Goal: Transaction & Acquisition: Subscribe to service/newsletter

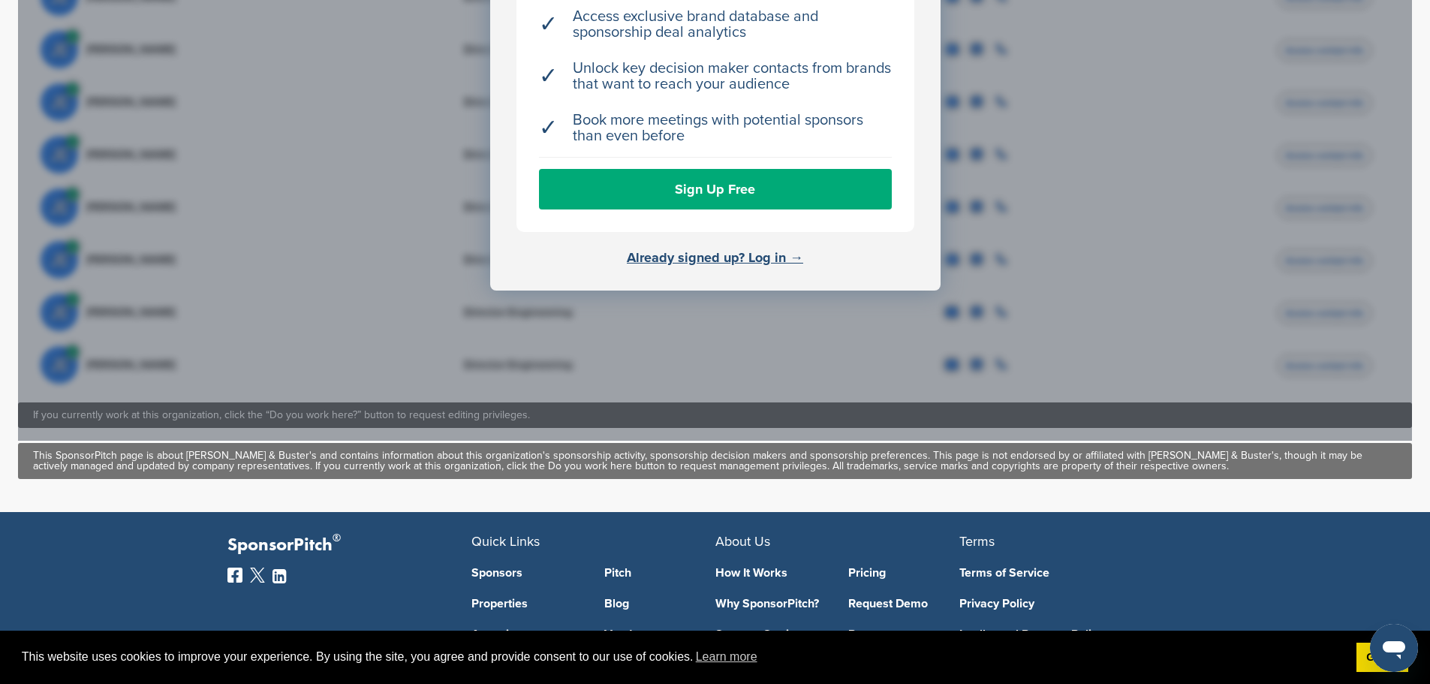
scroll to position [825, 0]
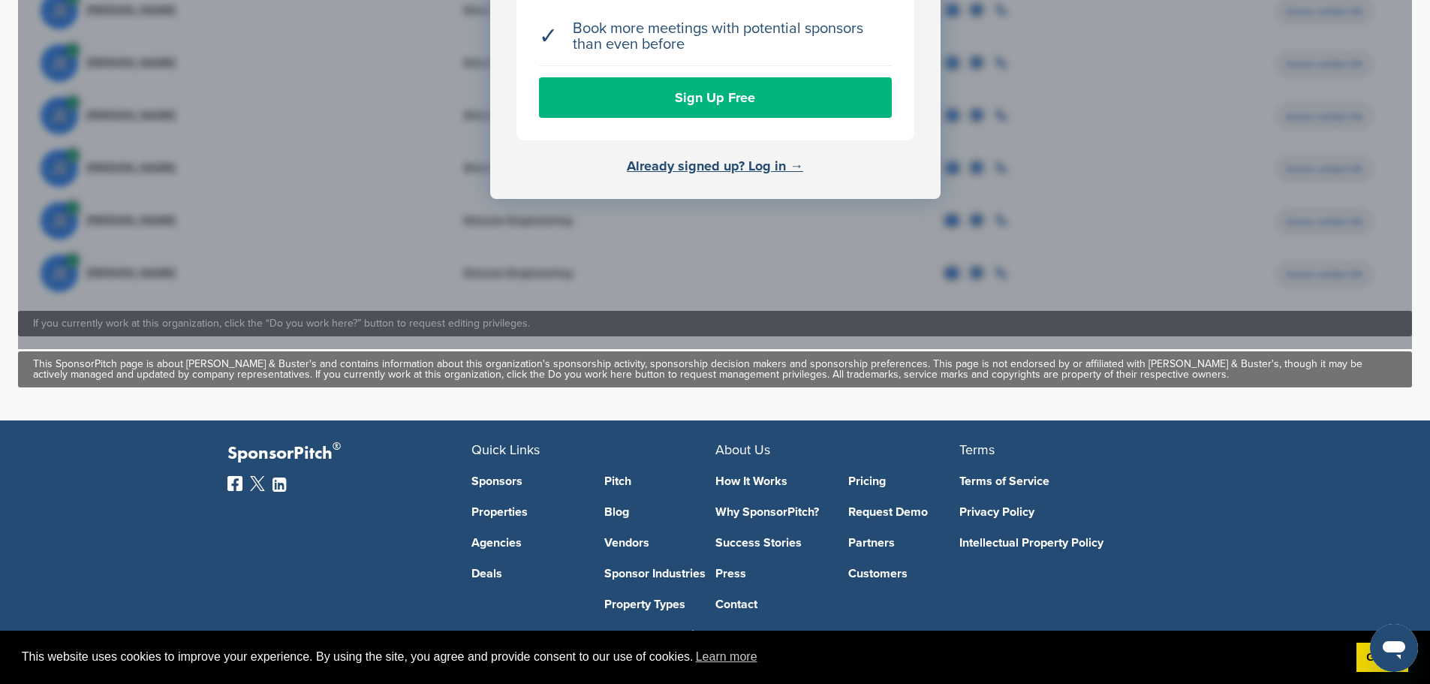
click at [738, 82] on link "Sign Up Free" at bounding box center [715, 97] width 353 height 41
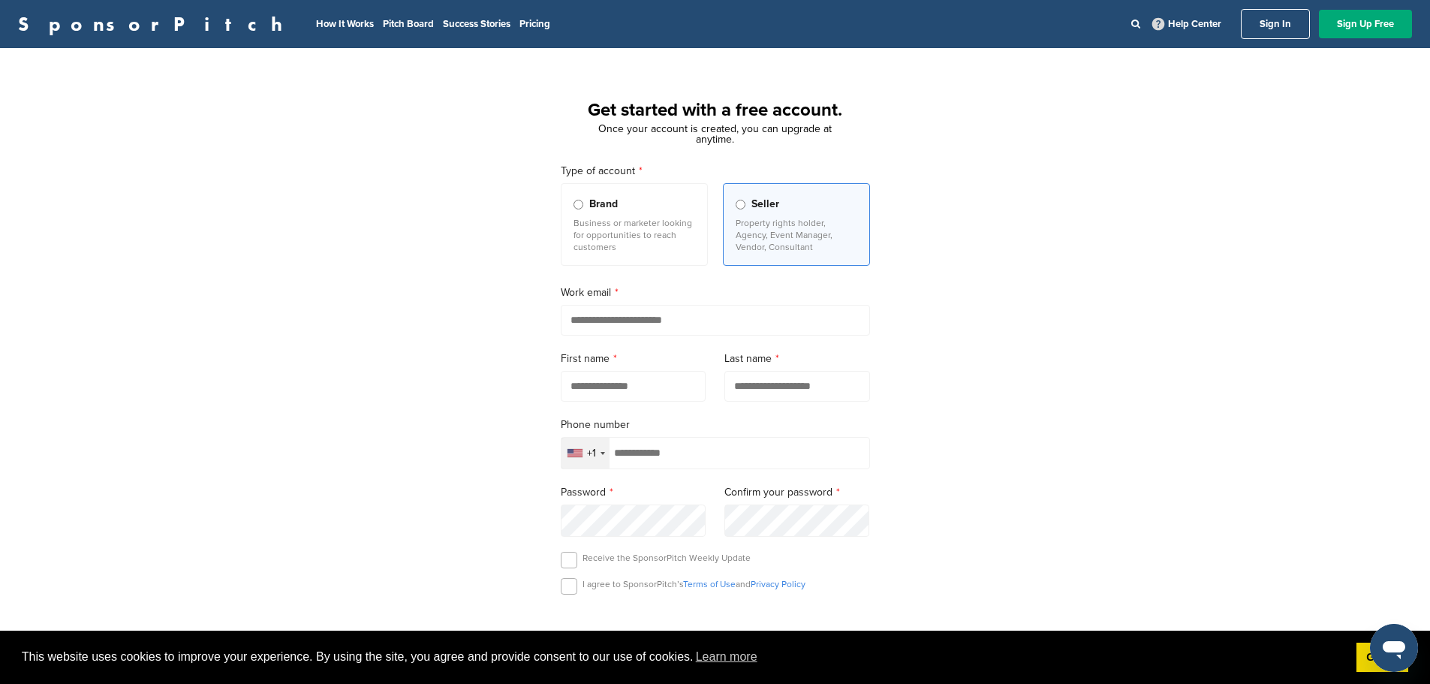
click at [615, 228] on p "Business or marketer looking for opportunities to reach customers" at bounding box center [634, 235] width 122 height 36
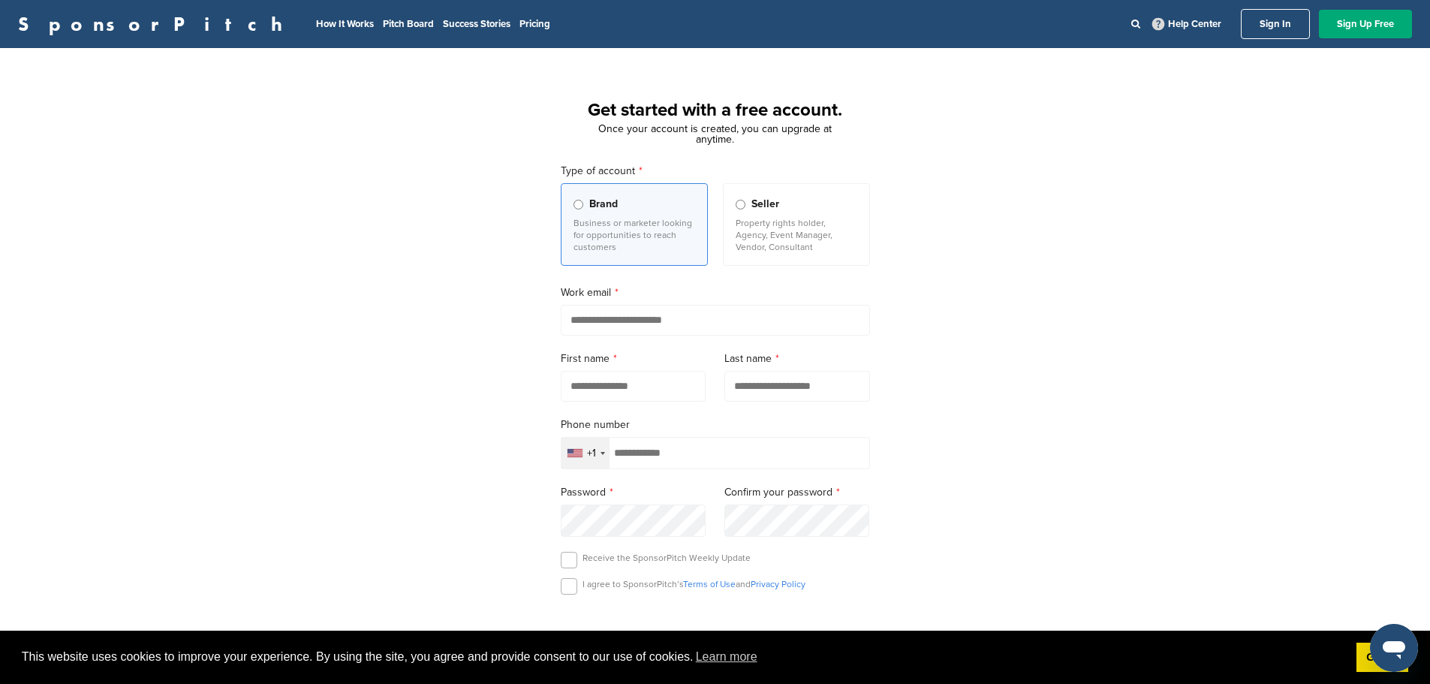
click at [759, 245] on p "Property rights holder, Agency, Event Manager, Vendor, Consultant" at bounding box center [796, 235] width 122 height 36
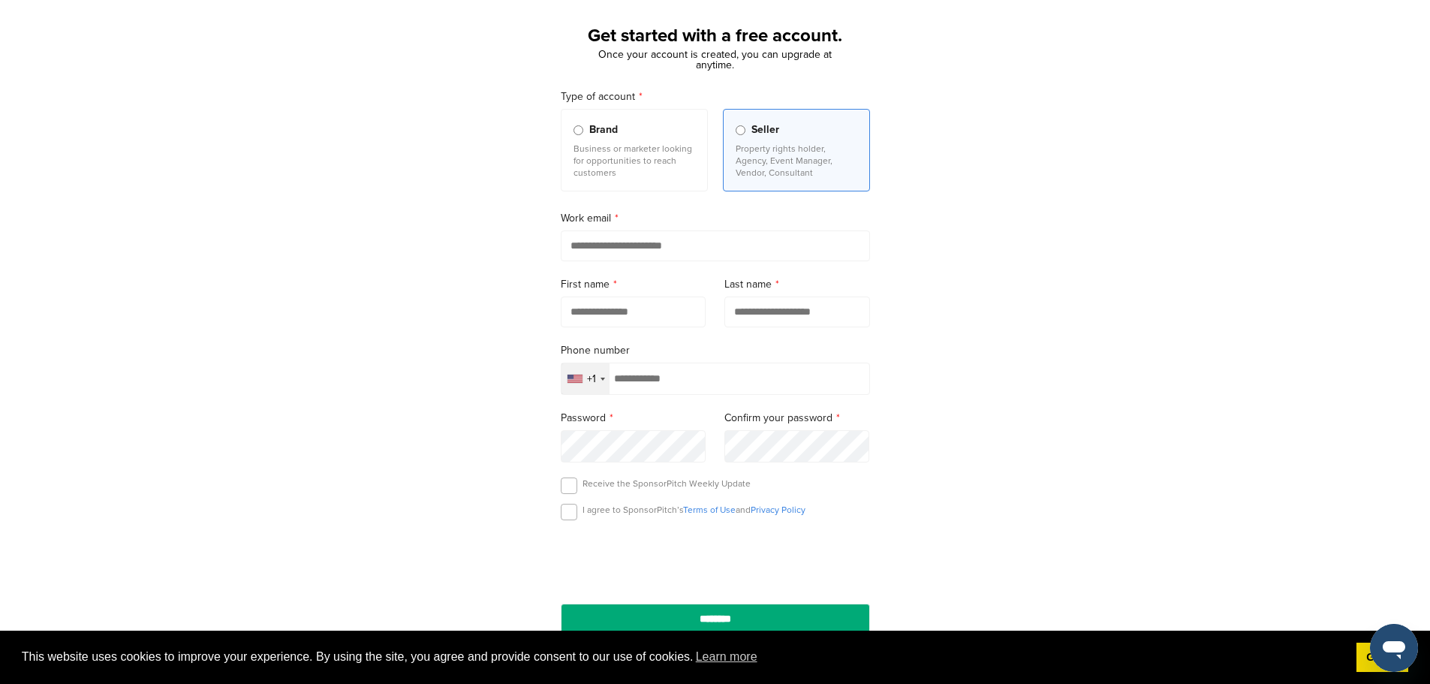
scroll to position [75, 0]
click at [664, 241] on input "email" at bounding box center [715, 245] width 309 height 31
type input "**********"
type input "*****"
type input "******"
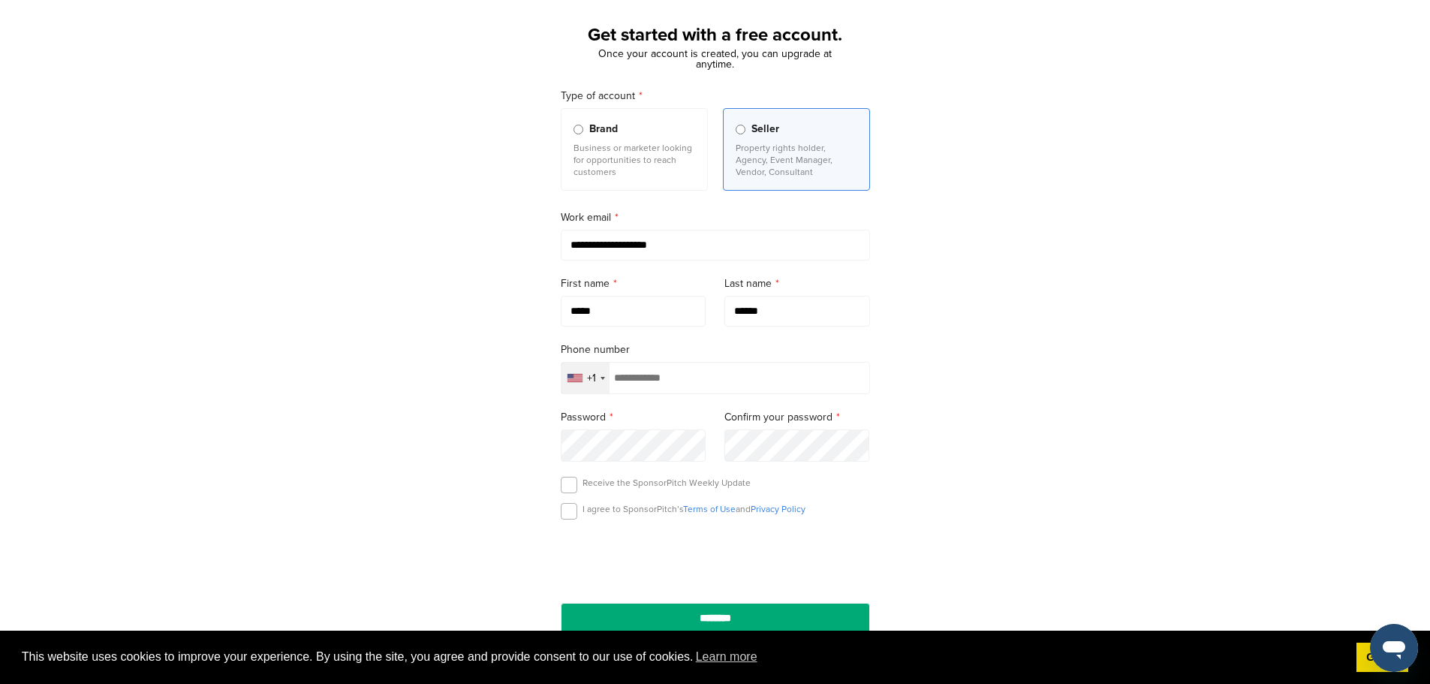
type input "**********"
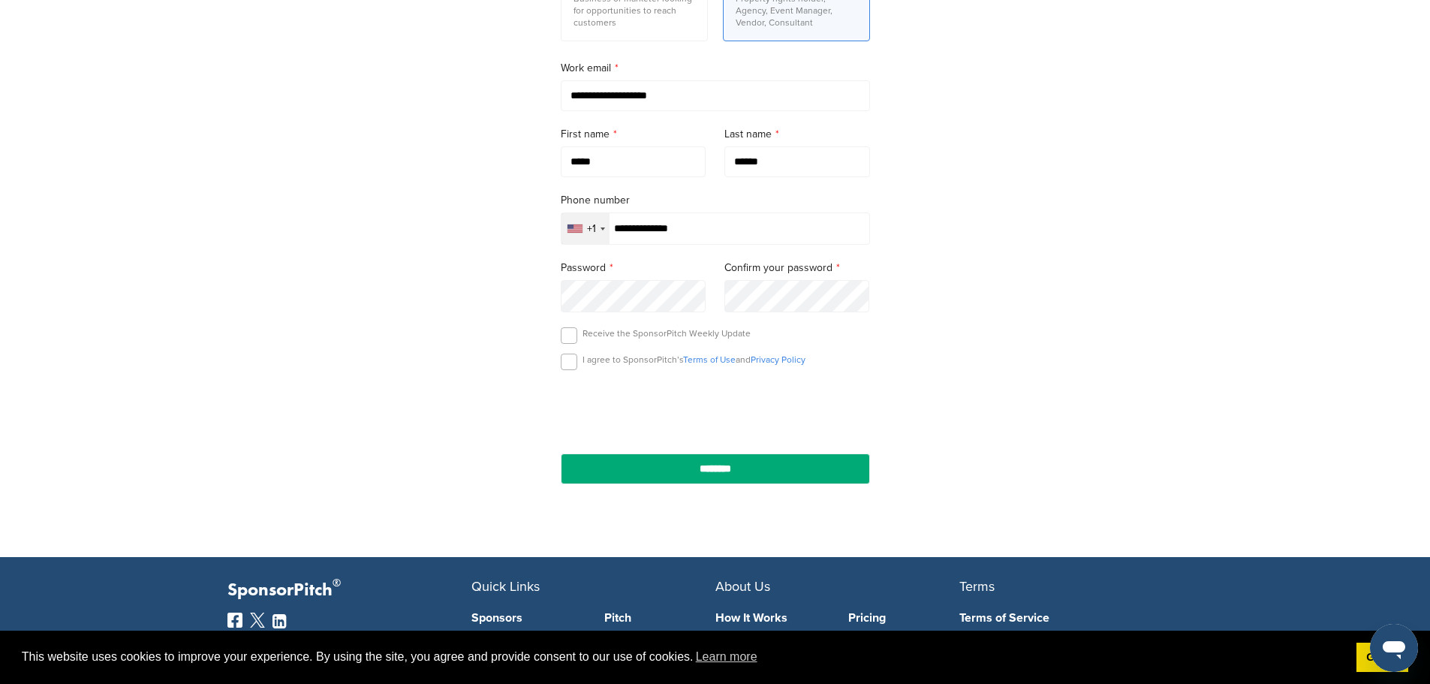
scroll to position [225, 0]
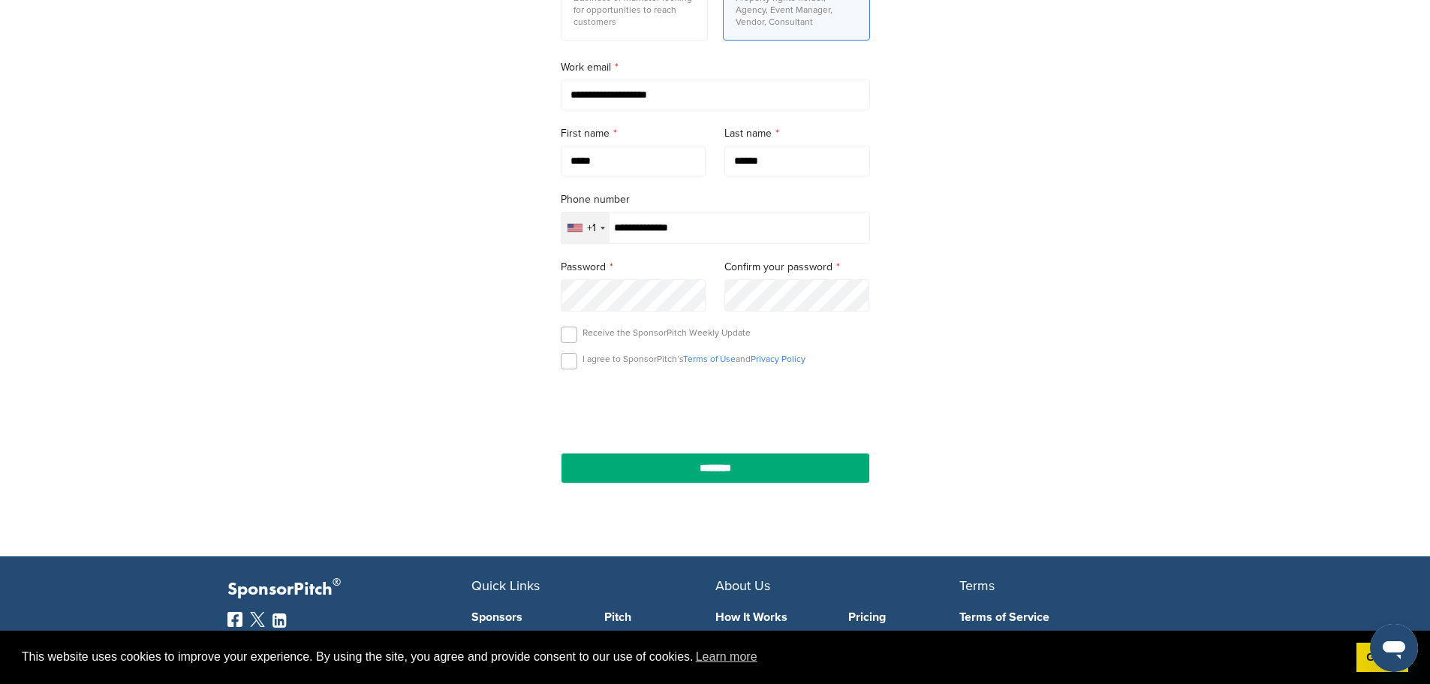
click at [579, 332] on div "Receive the SponsorPitch Weekly Update" at bounding box center [715, 337] width 309 height 23
click at [575, 335] on label at bounding box center [569, 334] width 17 height 17
click at [571, 363] on label at bounding box center [569, 361] width 17 height 17
click at [717, 469] on input "********" at bounding box center [715, 468] width 309 height 31
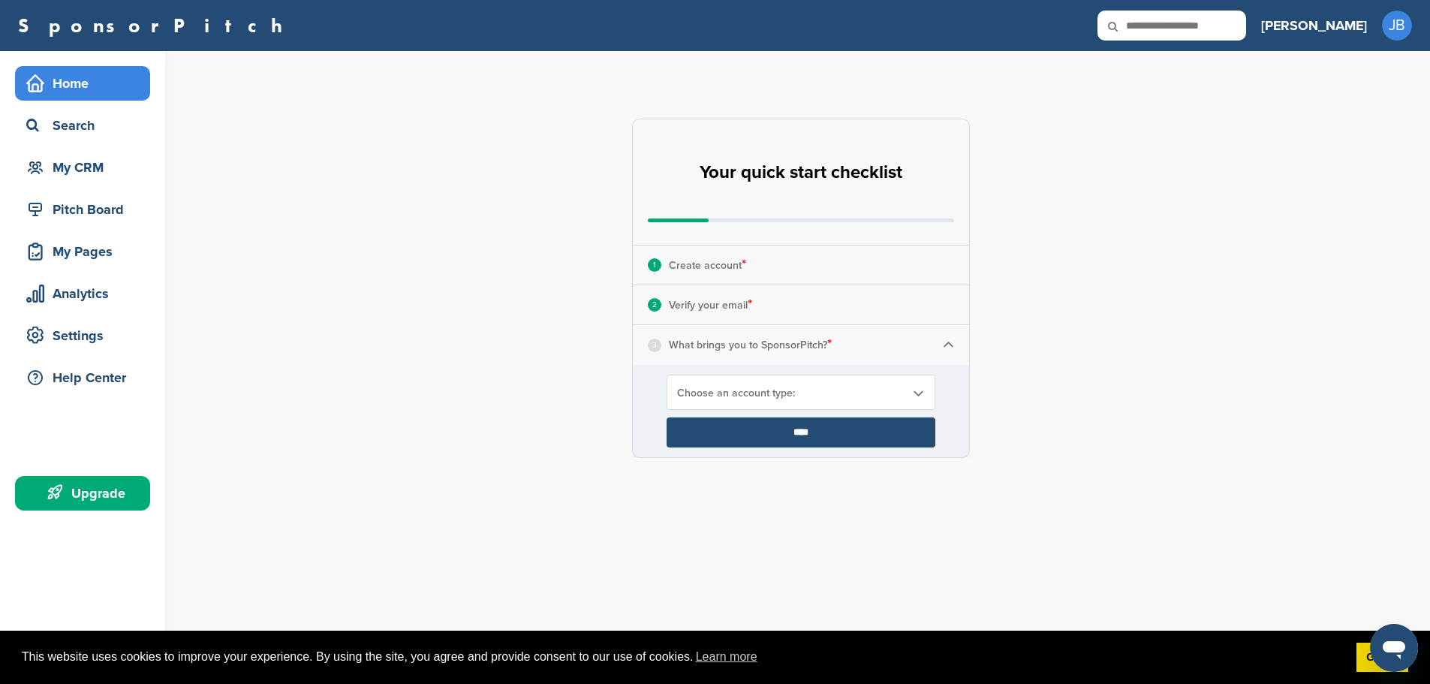
click at [801, 344] on p "What brings you to SponsorPitch? *" at bounding box center [750, 345] width 163 height 20
click at [946, 340] on img at bounding box center [948, 344] width 11 height 11
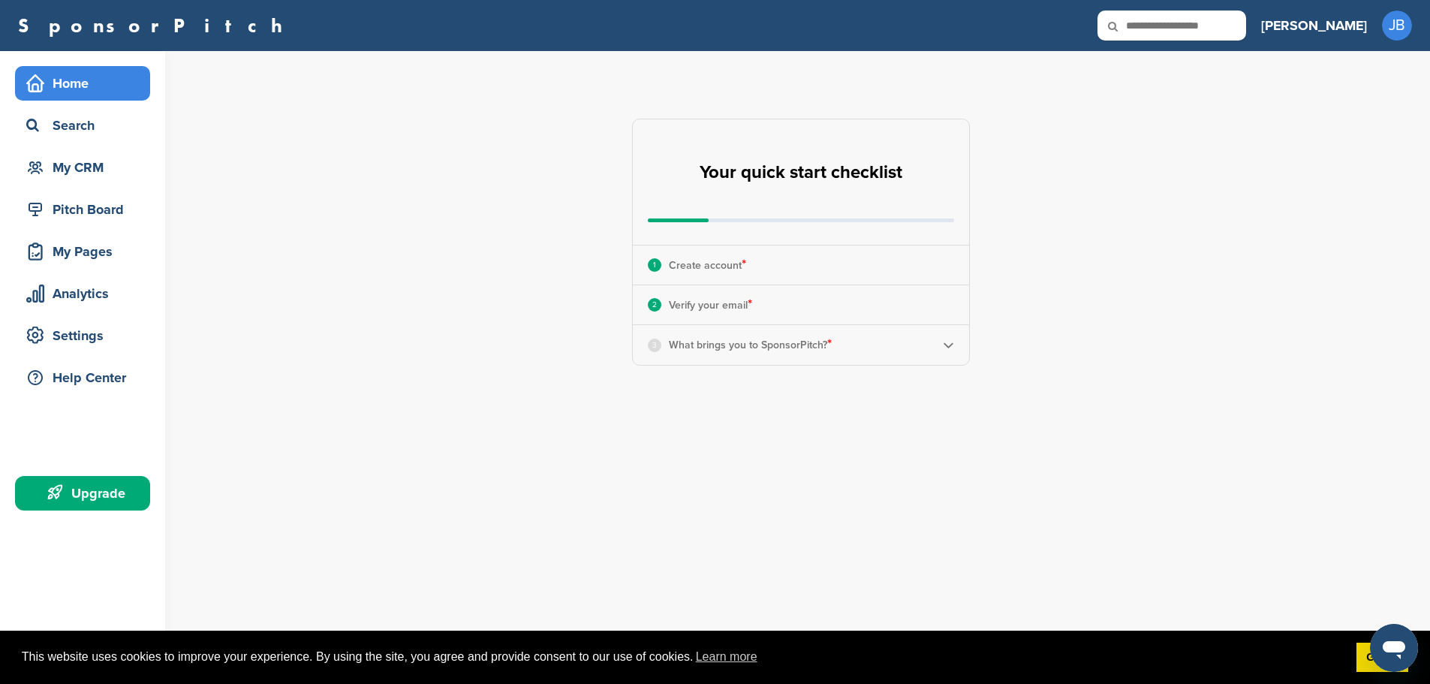
click at [946, 340] on img at bounding box center [948, 344] width 11 height 11
click at [890, 385] on div "Choose an account type: Choose an account type: Looking for Sponsors Agency wor…" at bounding box center [800, 391] width 269 height 35
click at [853, 441] on li "Looking for Sponsors" at bounding box center [801, 452] width 260 height 26
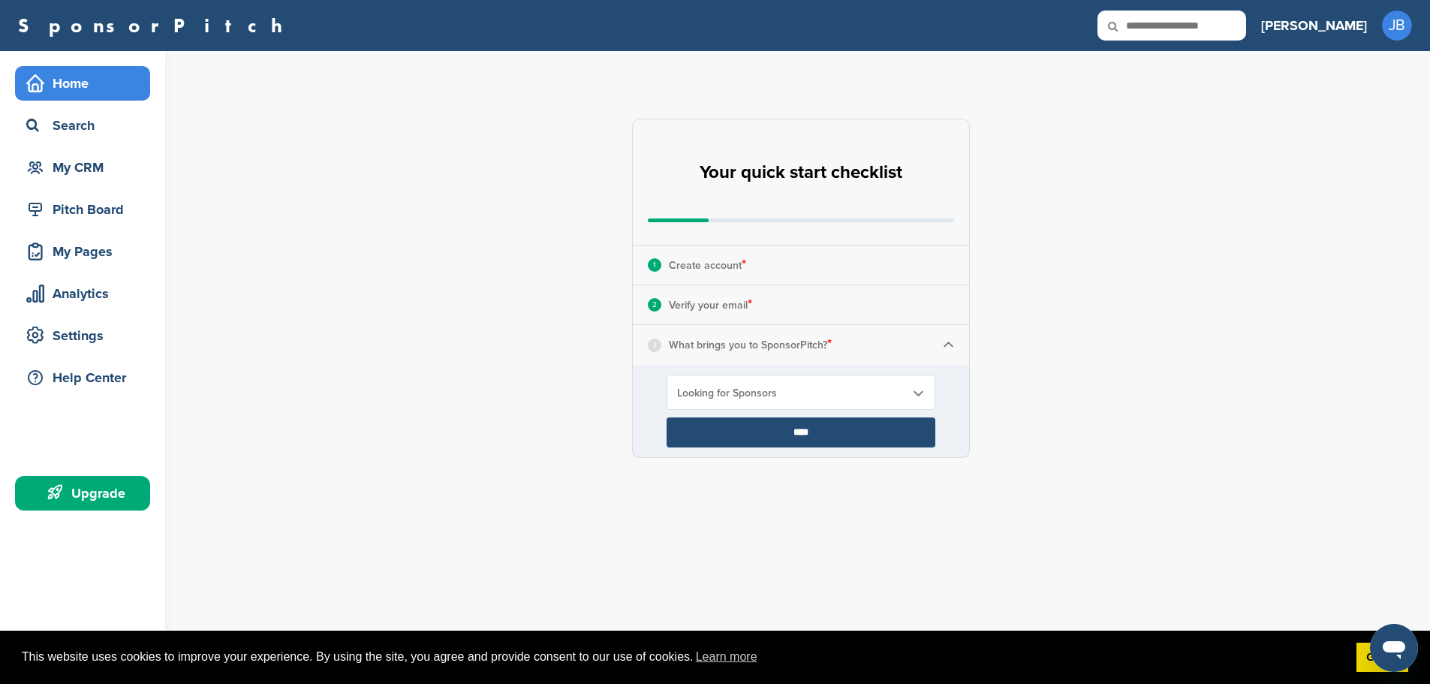
click at [852, 441] on input "****" at bounding box center [800, 432] width 269 height 30
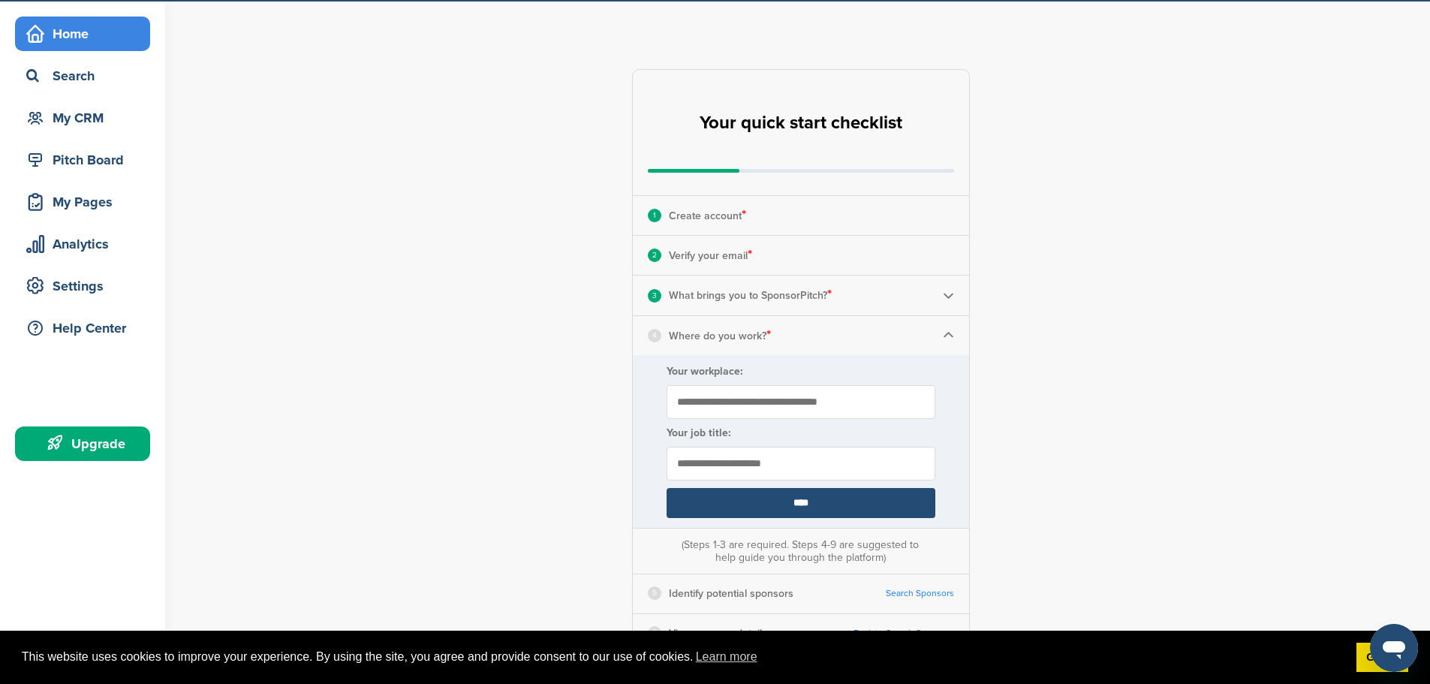
scroll to position [75, 0]
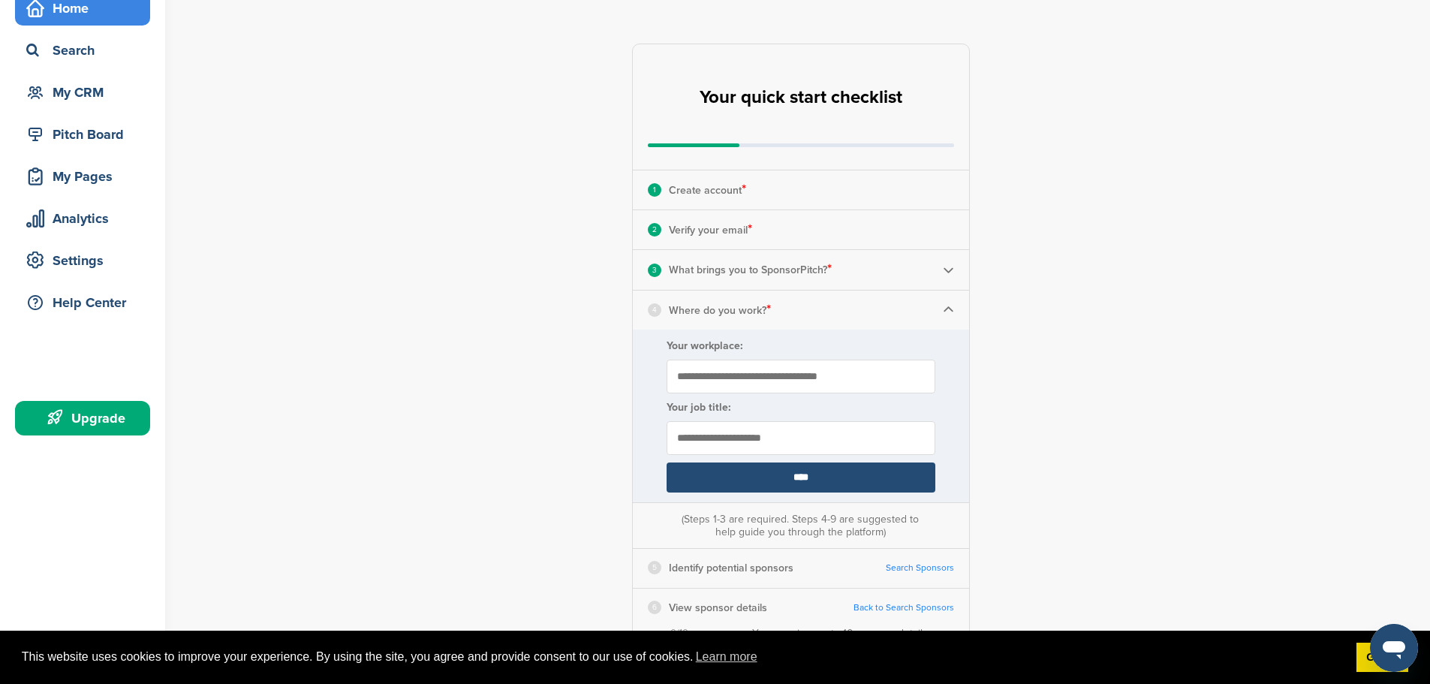
click at [824, 376] on input "Your workplace:" at bounding box center [800, 376] width 269 height 34
type input "**********"
click at [800, 437] on input "text" at bounding box center [800, 438] width 269 height 34
type input "**********"
click at [825, 480] on input "****" at bounding box center [800, 477] width 269 height 30
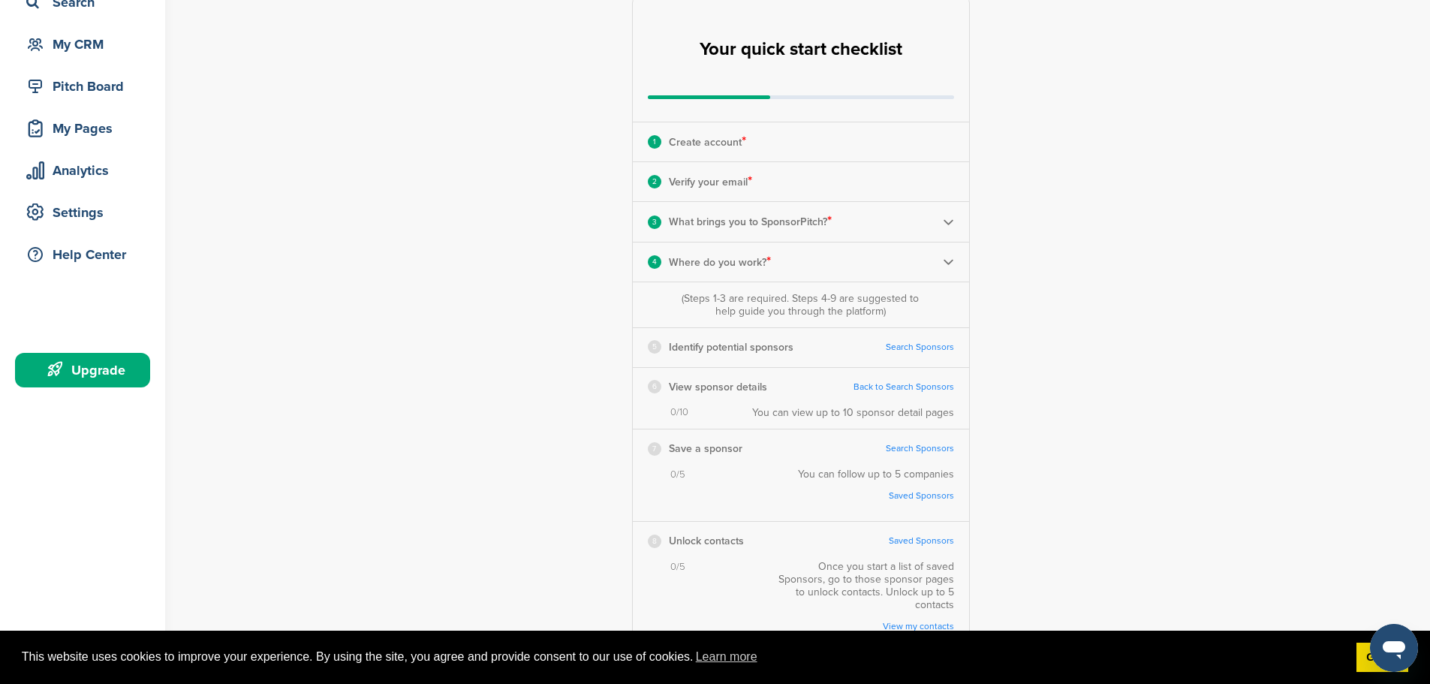
scroll to position [150, 0]
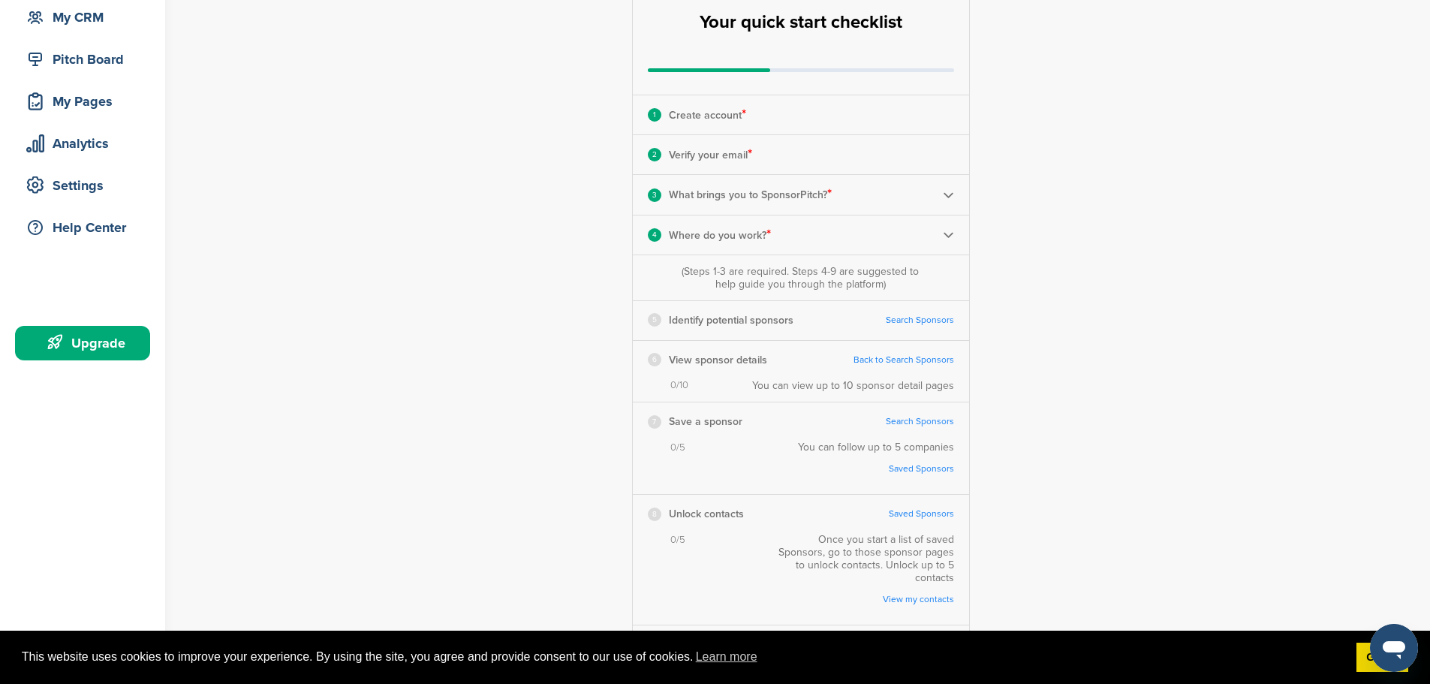
click at [918, 318] on link "Search Sponsors" at bounding box center [919, 319] width 68 height 11
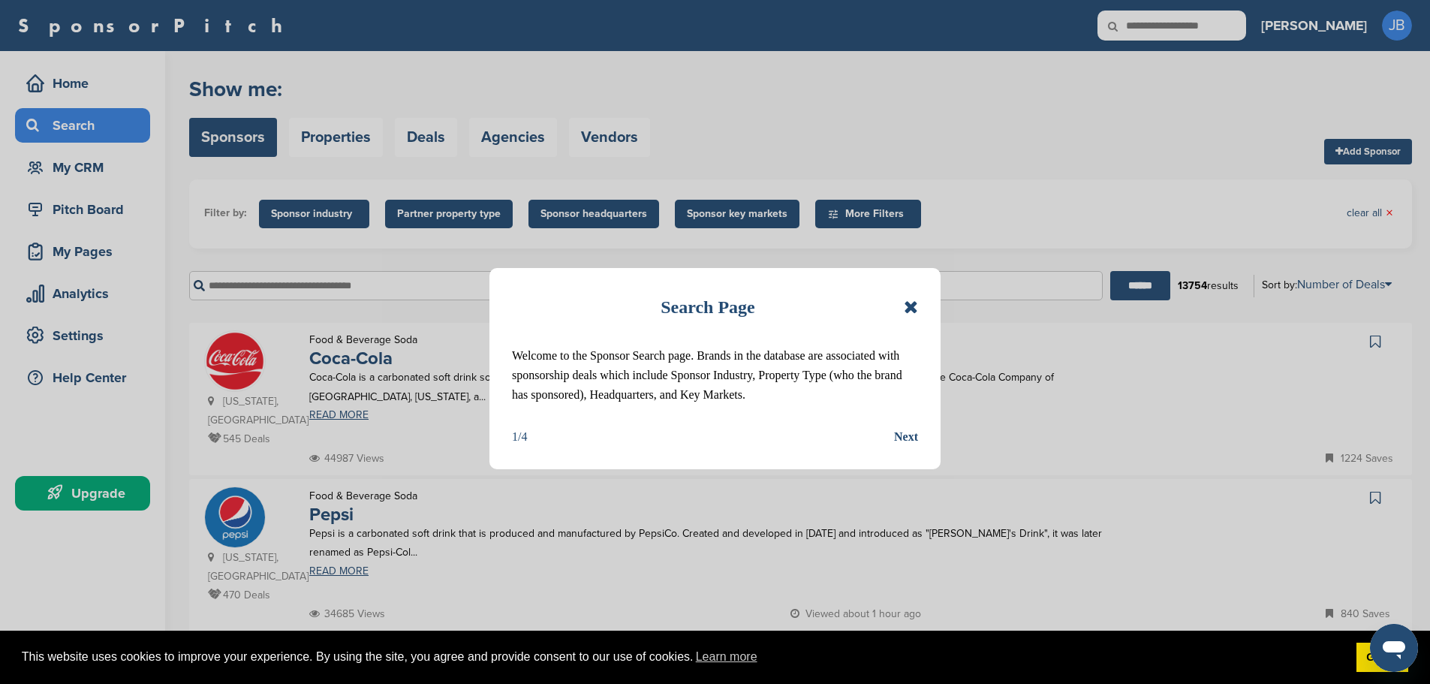
click at [902, 434] on div "Next" at bounding box center [906, 437] width 24 height 20
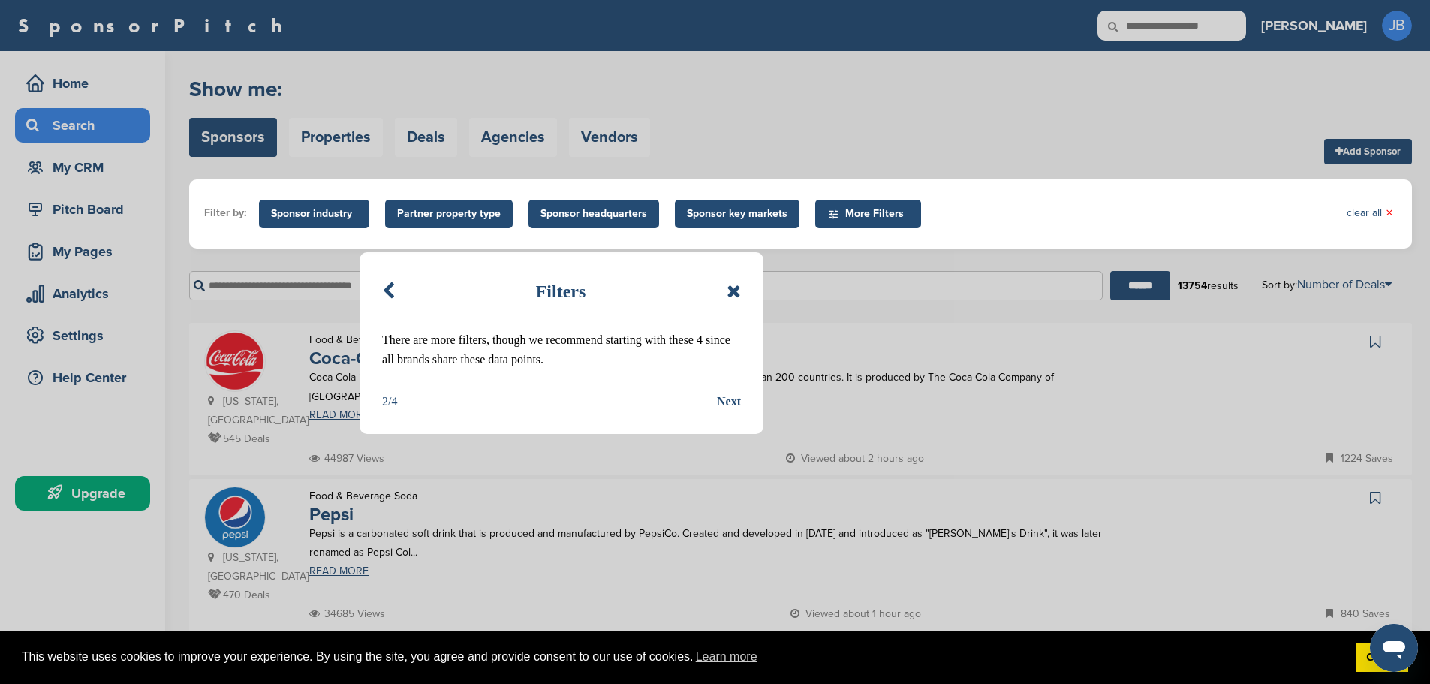
click at [725, 406] on div "Next" at bounding box center [729, 402] width 24 height 20
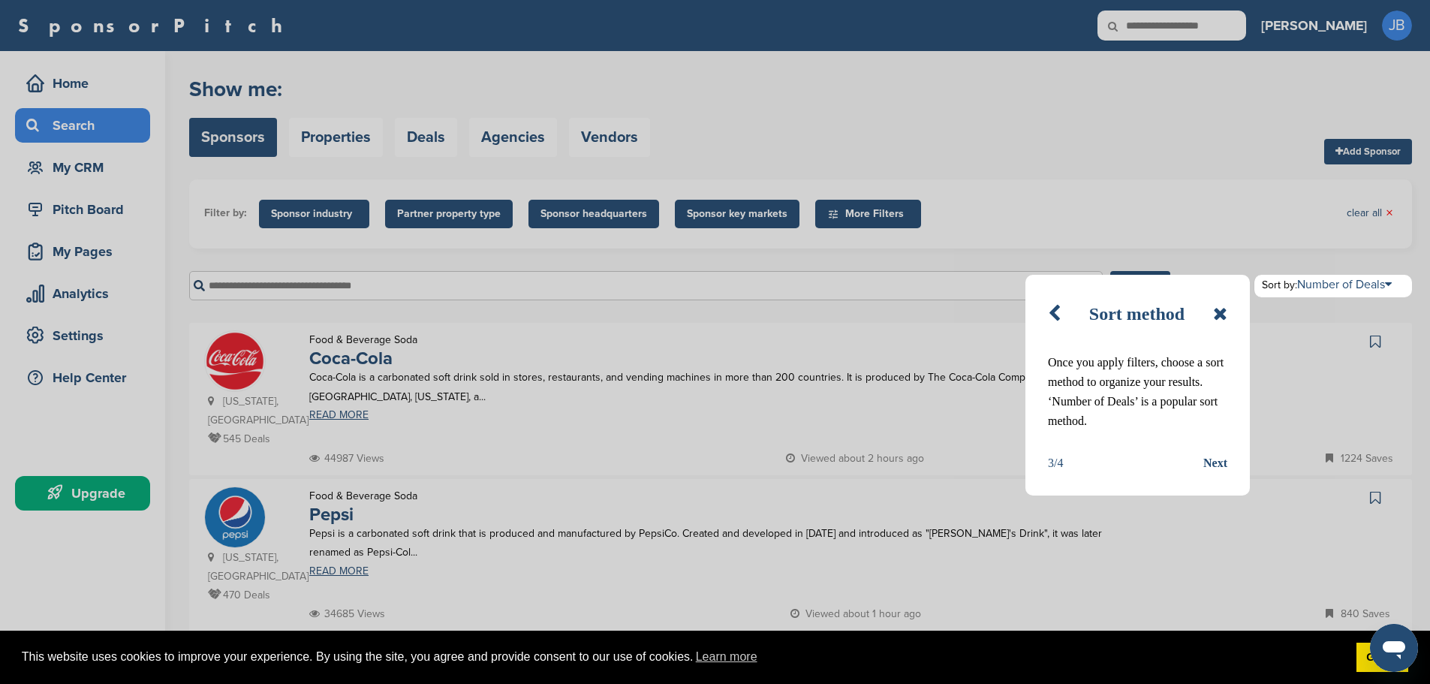
click at [1217, 461] on div "Next" at bounding box center [1215, 463] width 24 height 20
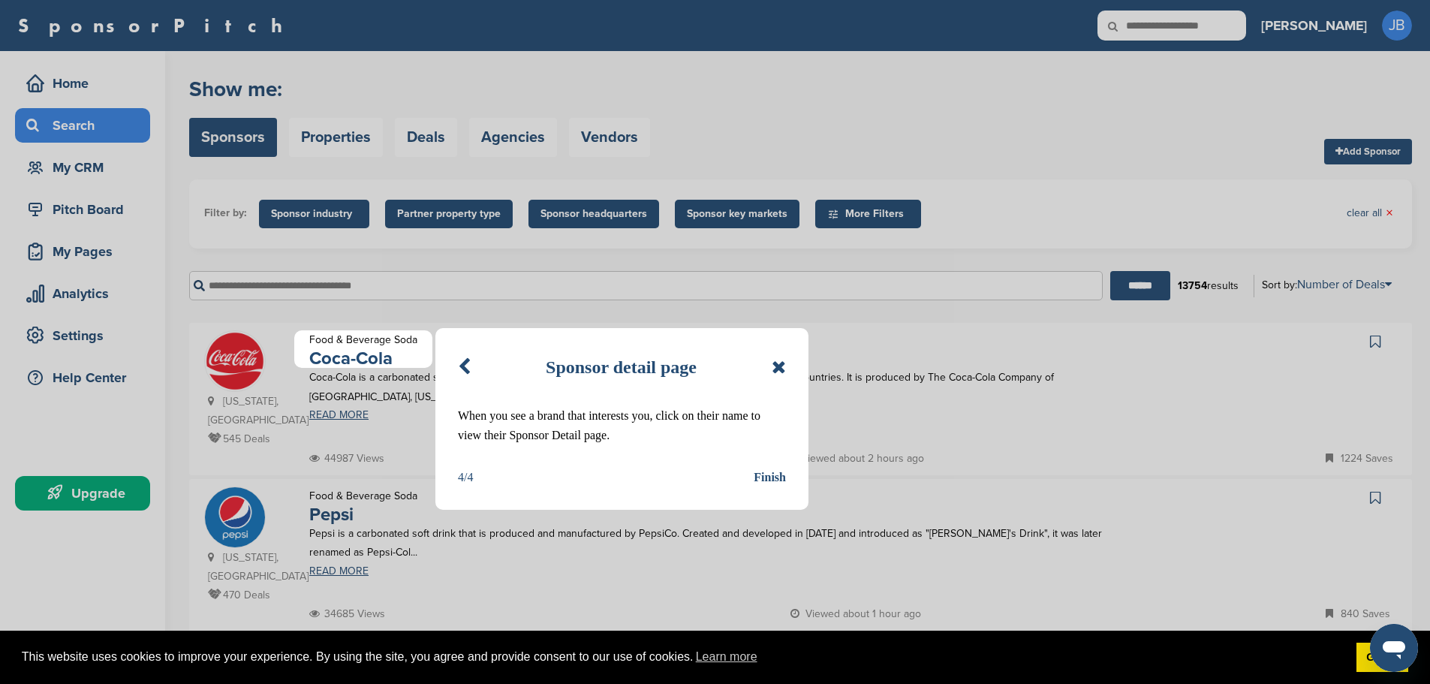
click at [774, 474] on div "Finish" at bounding box center [769, 478] width 32 height 20
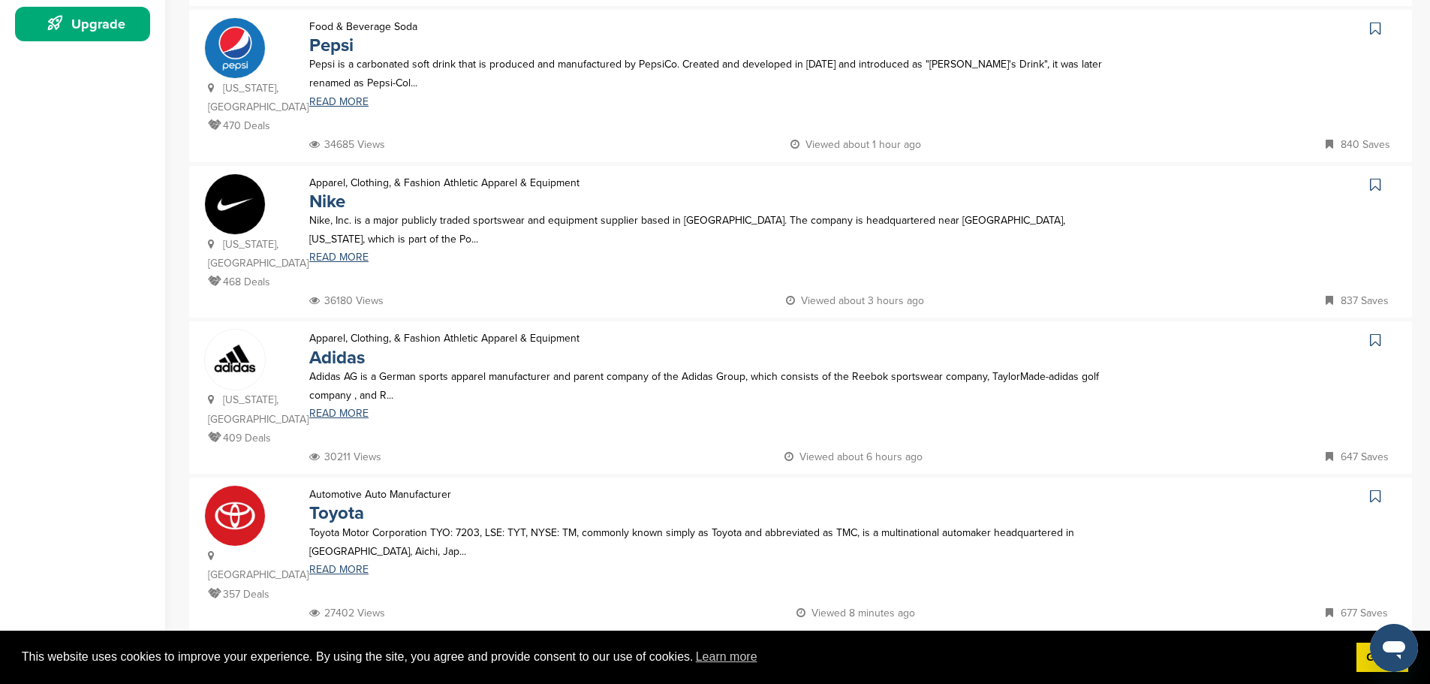
scroll to position [525, 0]
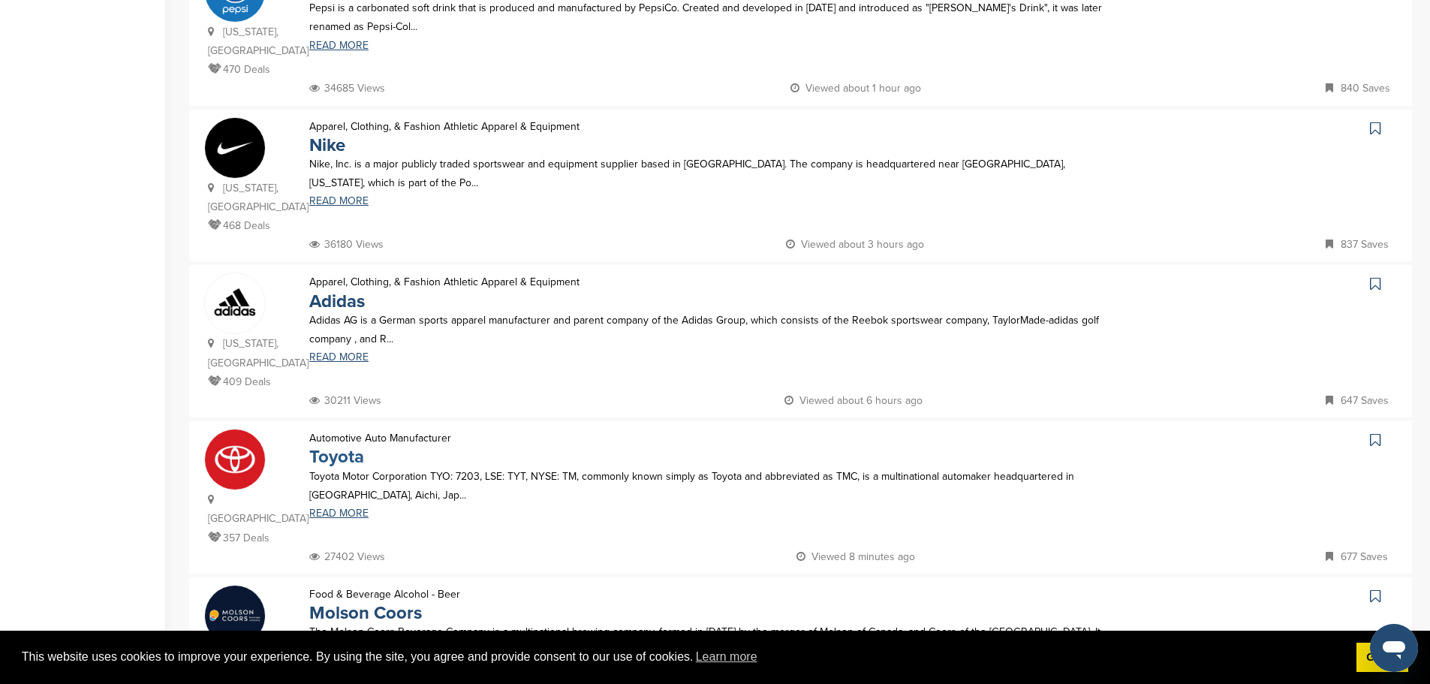
click at [336, 446] on link "Toyota" at bounding box center [336, 457] width 55 height 22
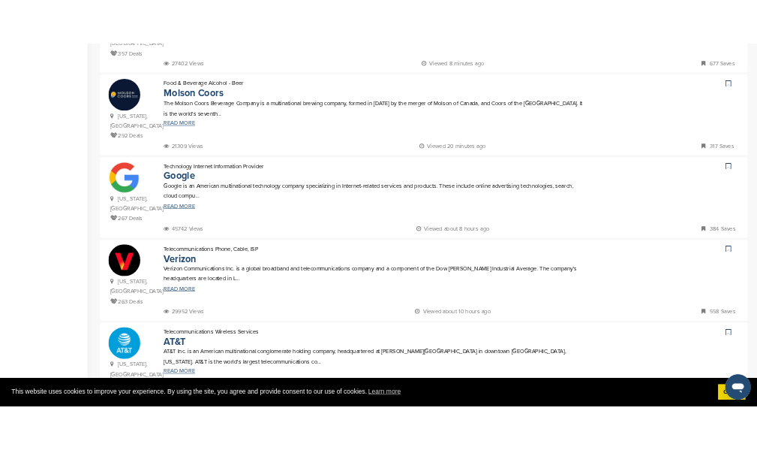
scroll to position [1051, 0]
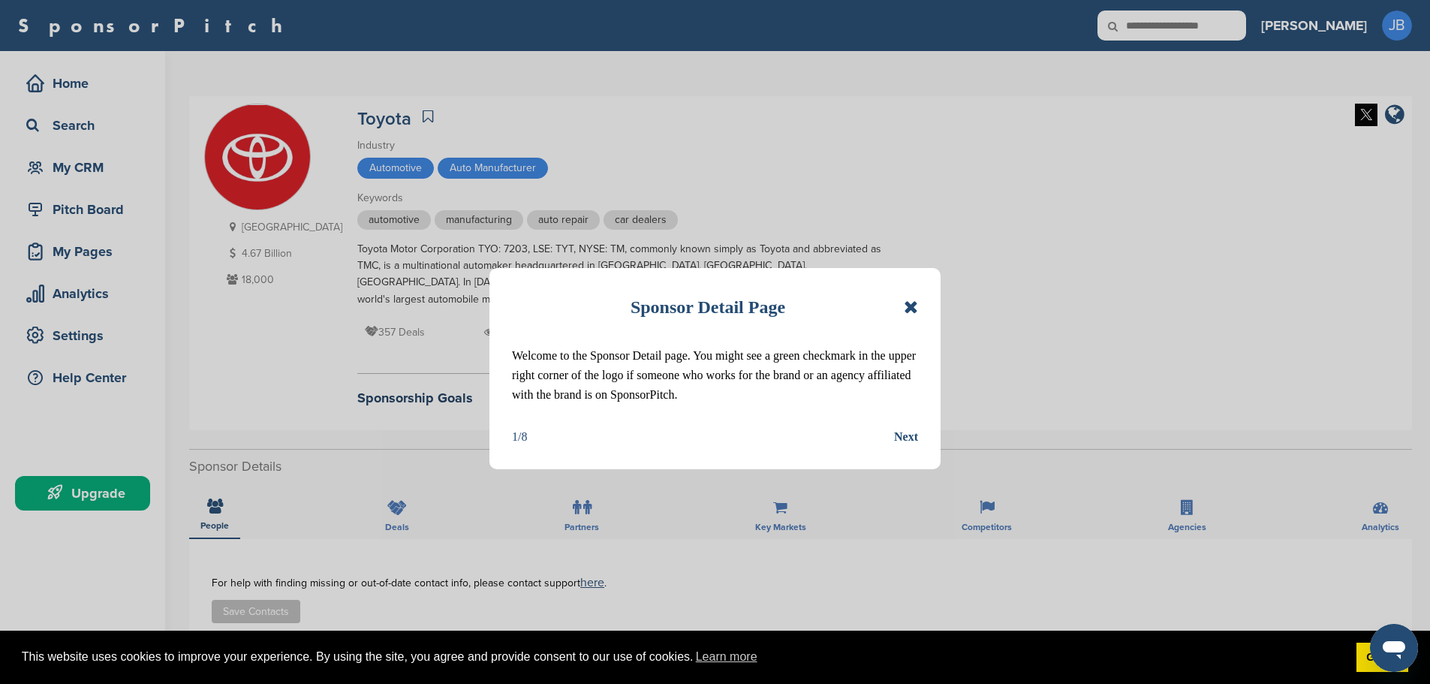
click at [917, 433] on div "Next" at bounding box center [906, 437] width 24 height 20
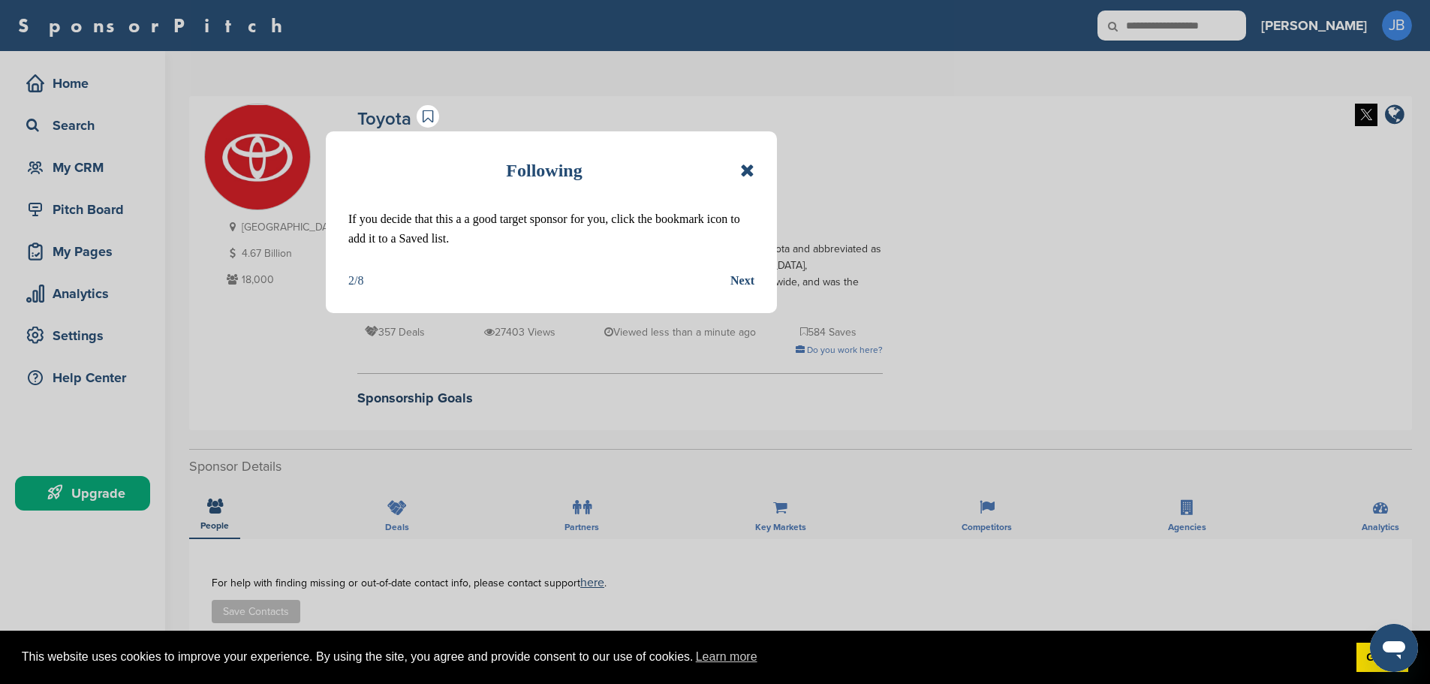
click at [737, 277] on div "Next" at bounding box center [742, 281] width 24 height 20
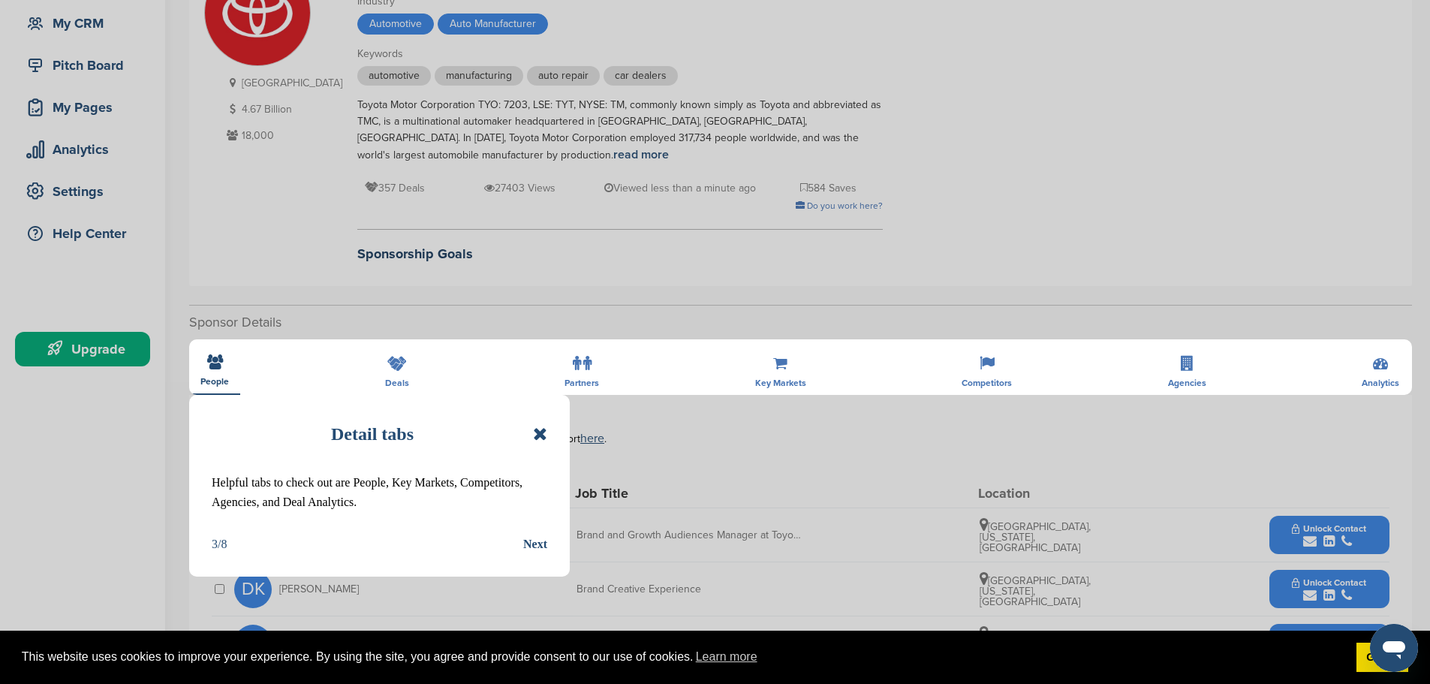
scroll to position [150, 0]
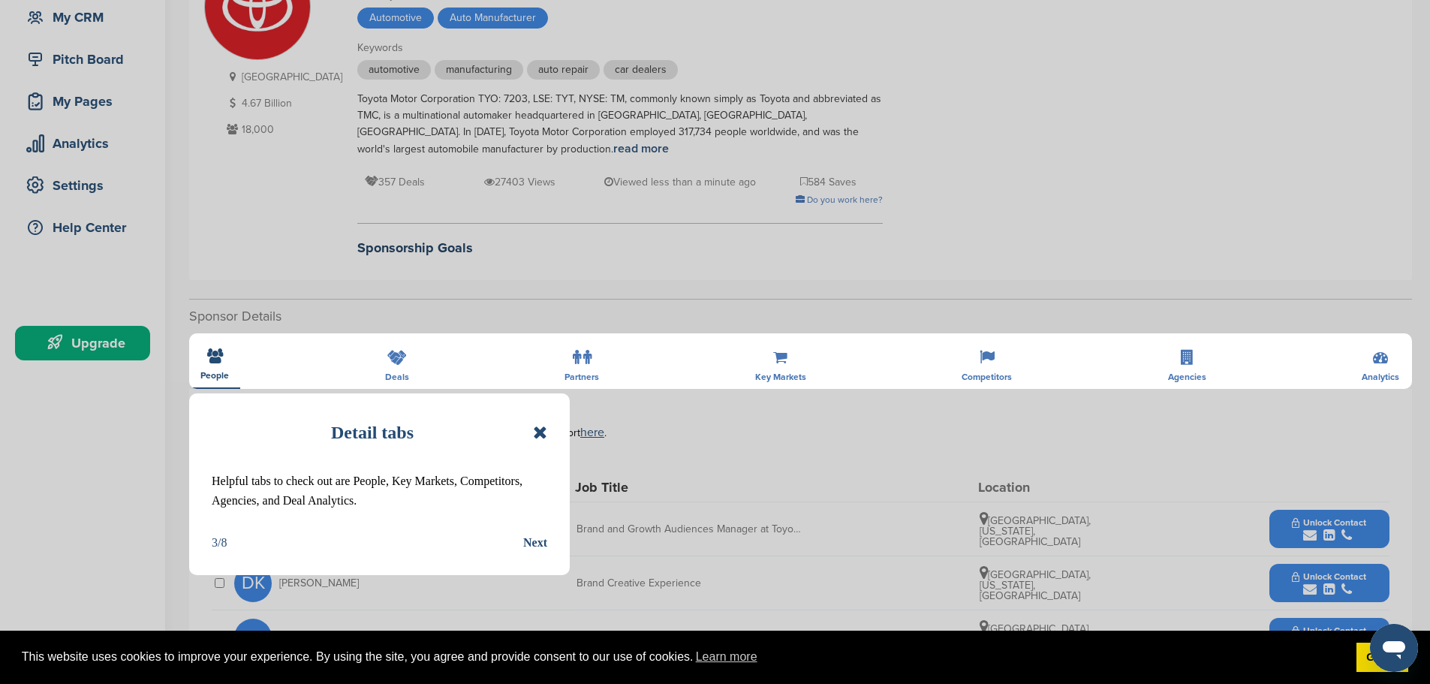
click at [535, 543] on div "Next" at bounding box center [535, 543] width 24 height 20
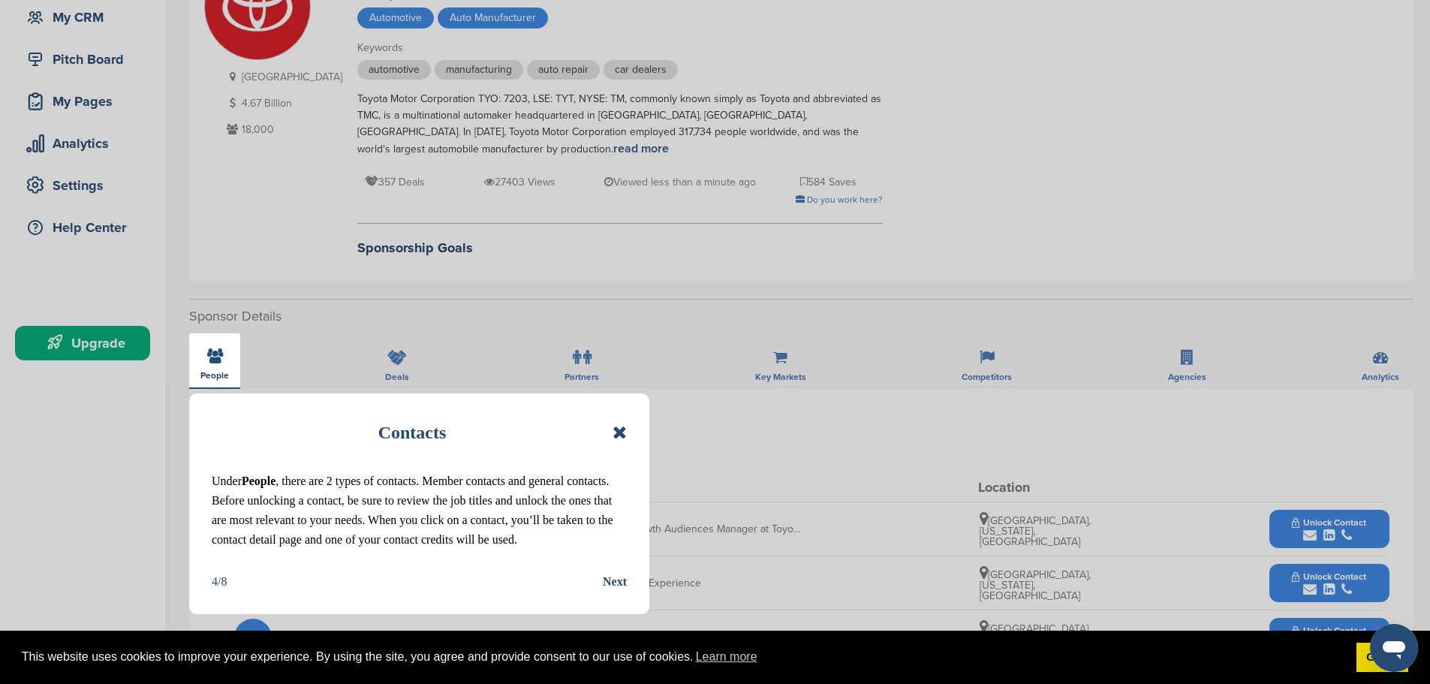
click at [599, 569] on div "Contacts Under People , there are 2 types of contacts. Member contacts and gene…" at bounding box center [419, 503] width 460 height 221
click at [606, 581] on div "Next" at bounding box center [615, 582] width 24 height 20
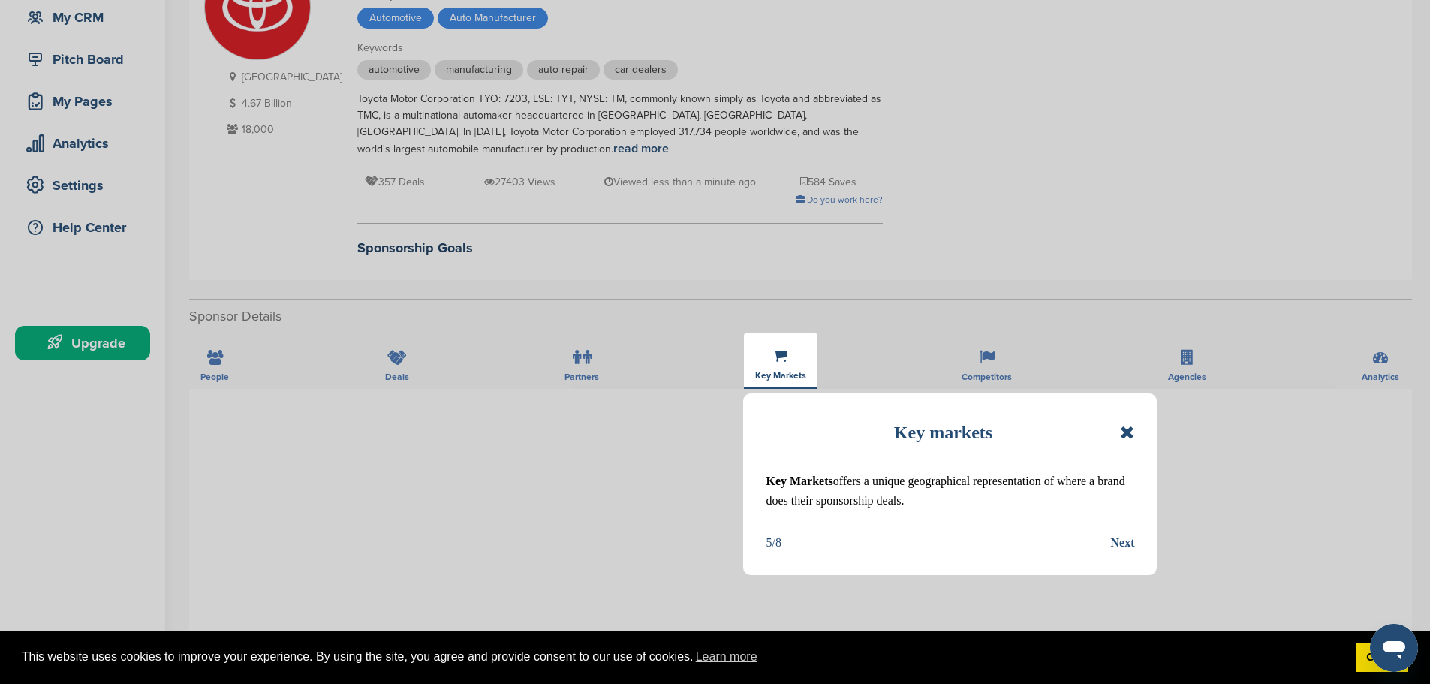
click at [1119, 443] on div "Key markets" at bounding box center [949, 432] width 368 height 33
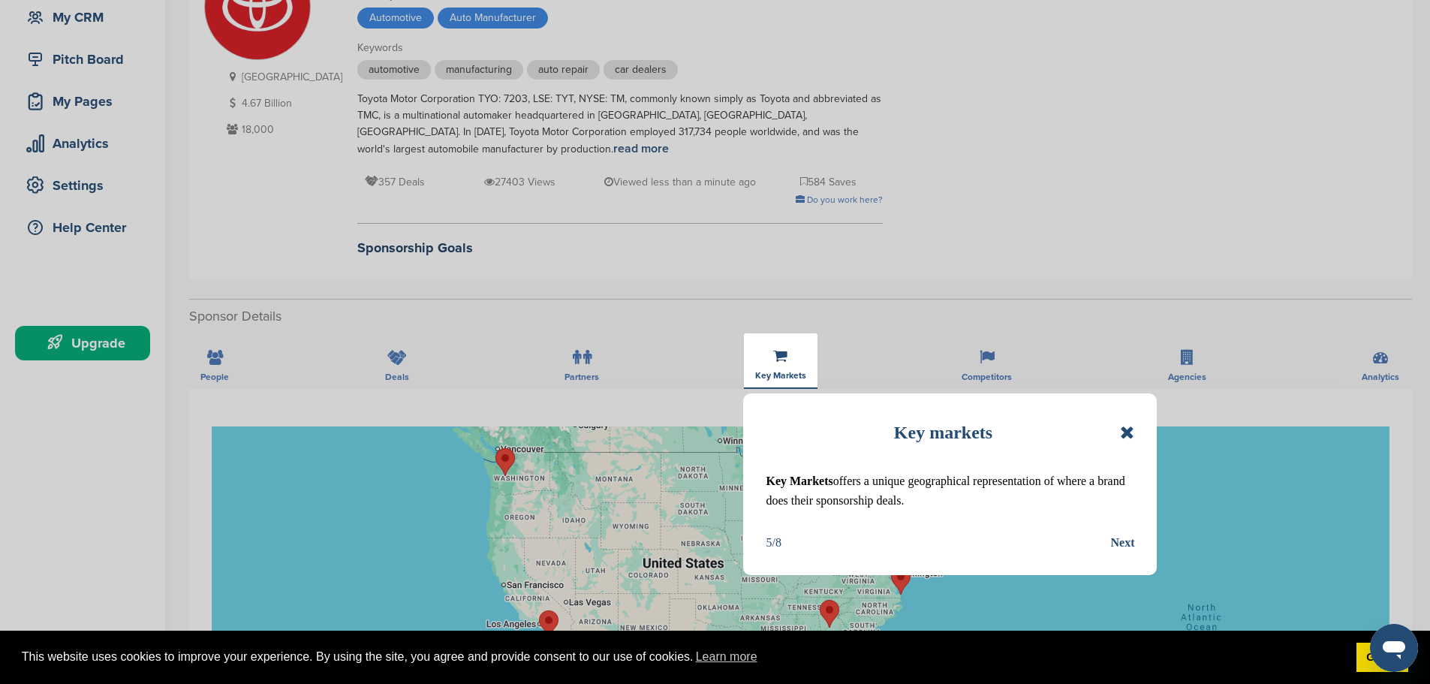
click at [1123, 430] on icon at bounding box center [1127, 432] width 14 height 18
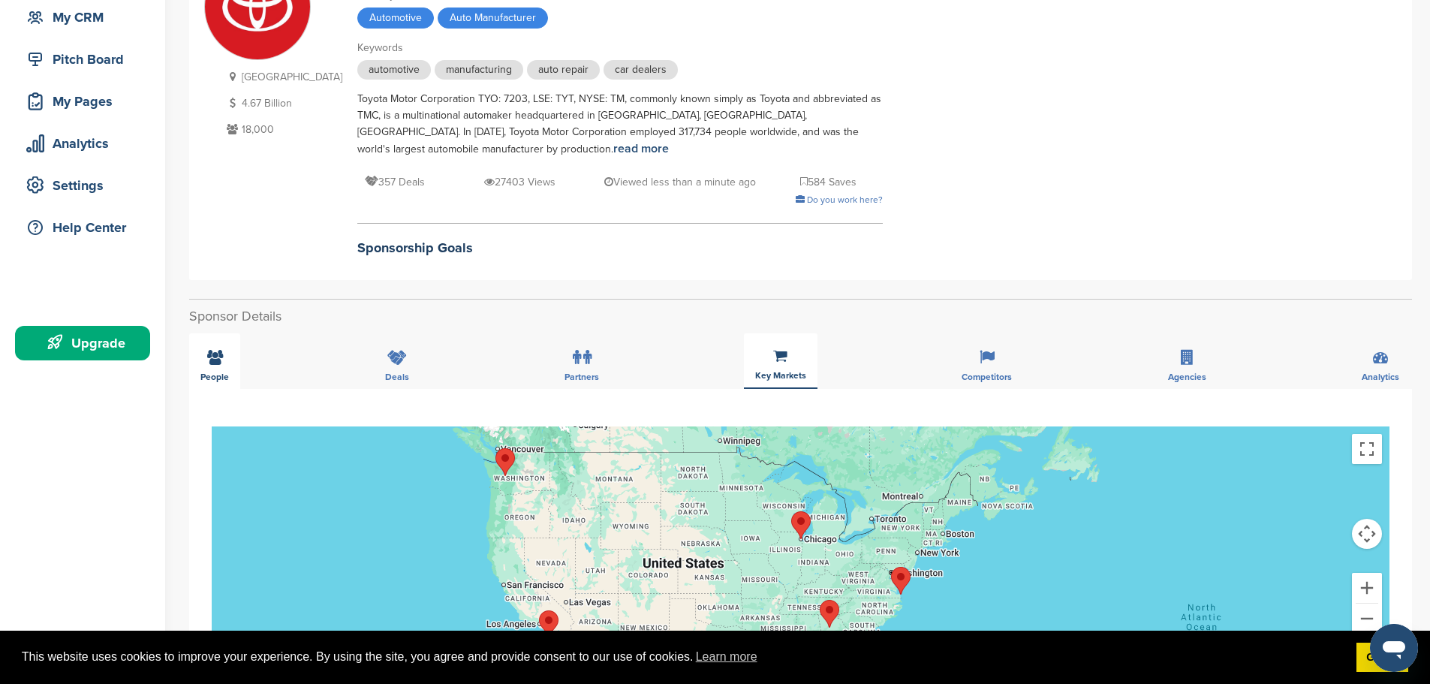
click at [206, 362] on div "People" at bounding box center [214, 361] width 51 height 56
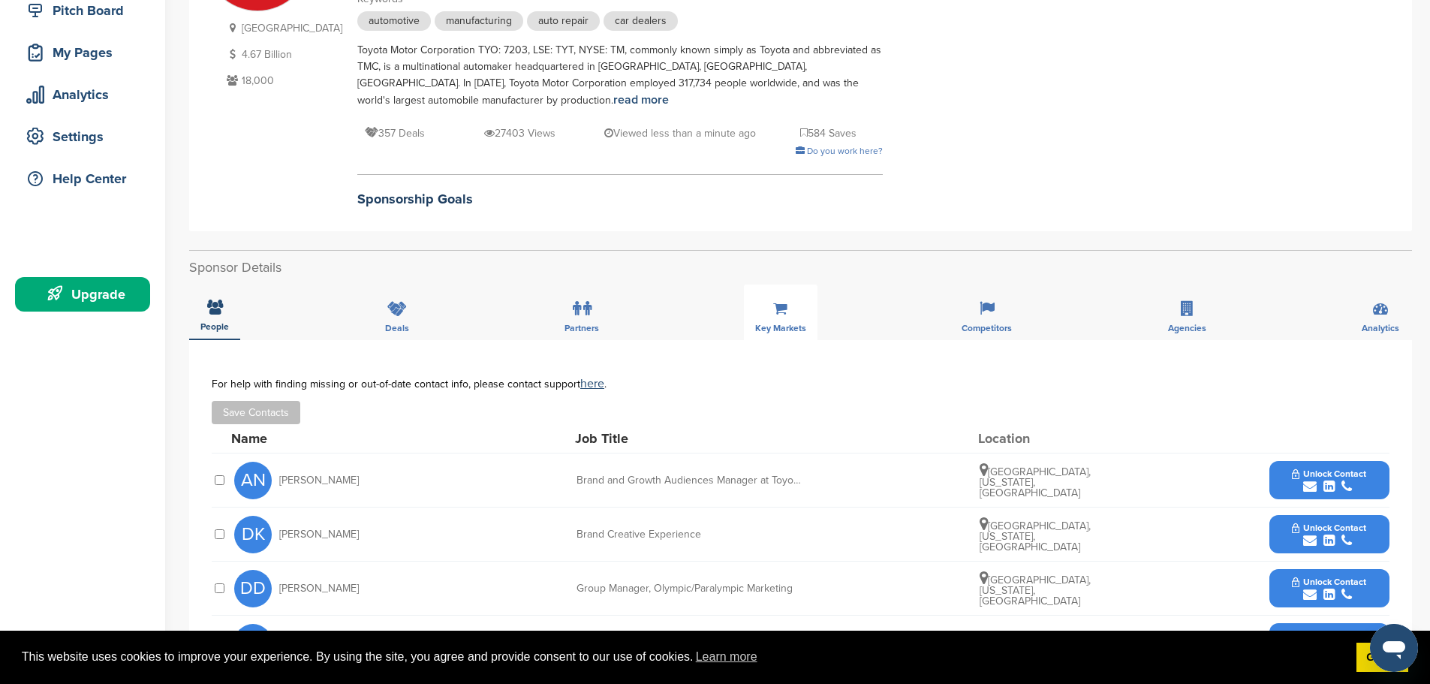
scroll to position [225, 0]
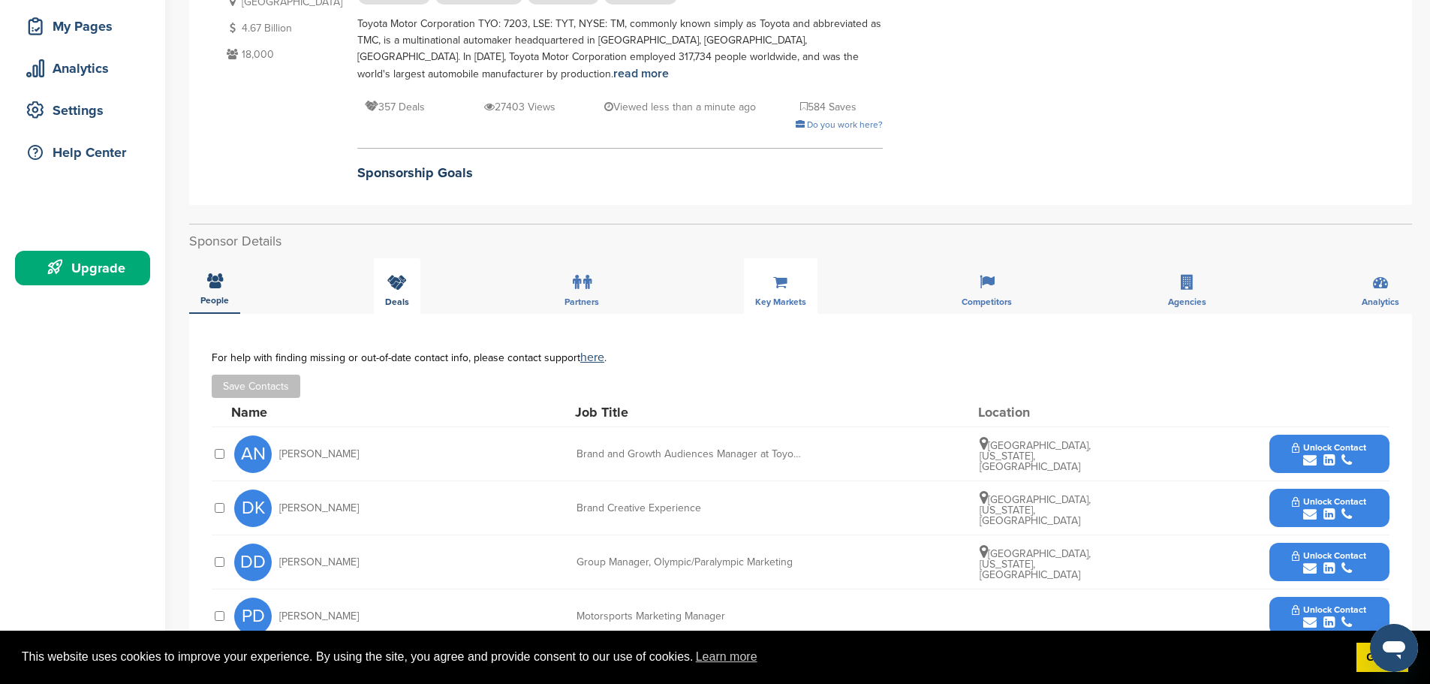
click at [399, 291] on div "Deals" at bounding box center [397, 286] width 47 height 56
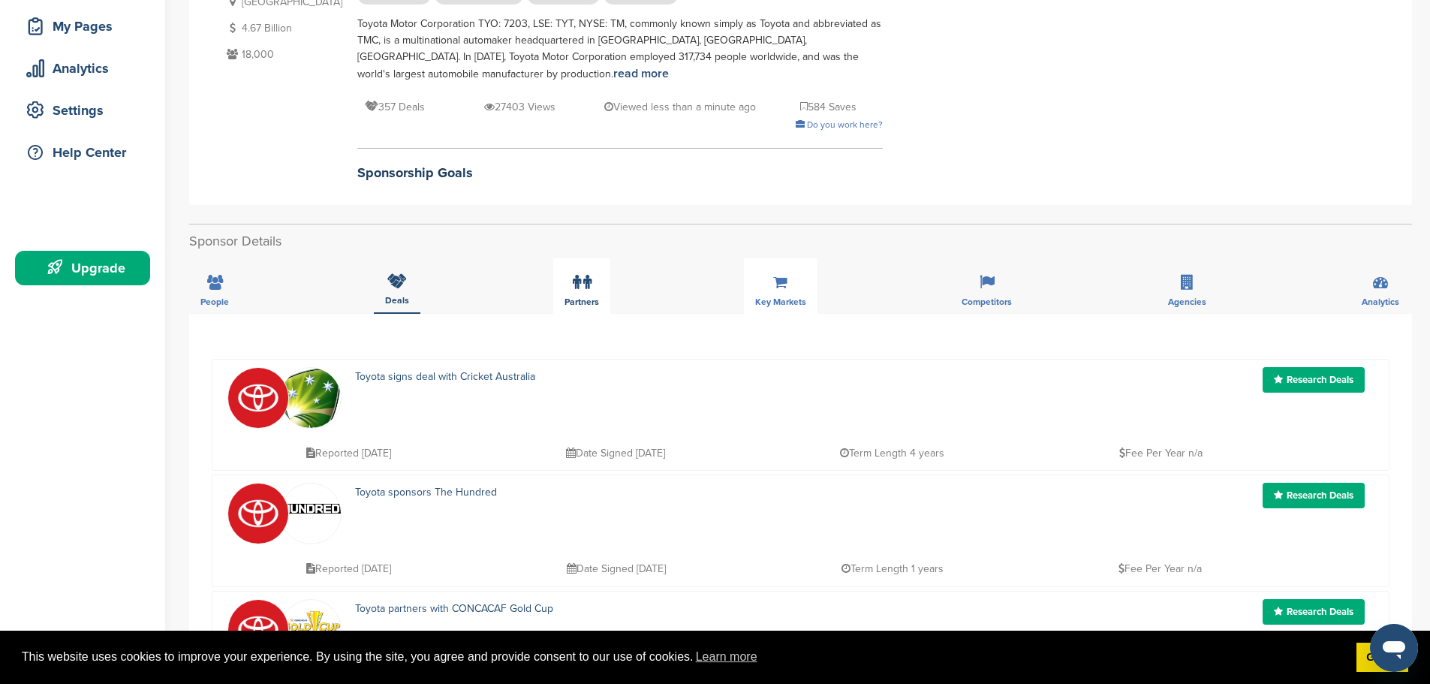
click at [579, 299] on span "Partners" at bounding box center [581, 301] width 35 height 9
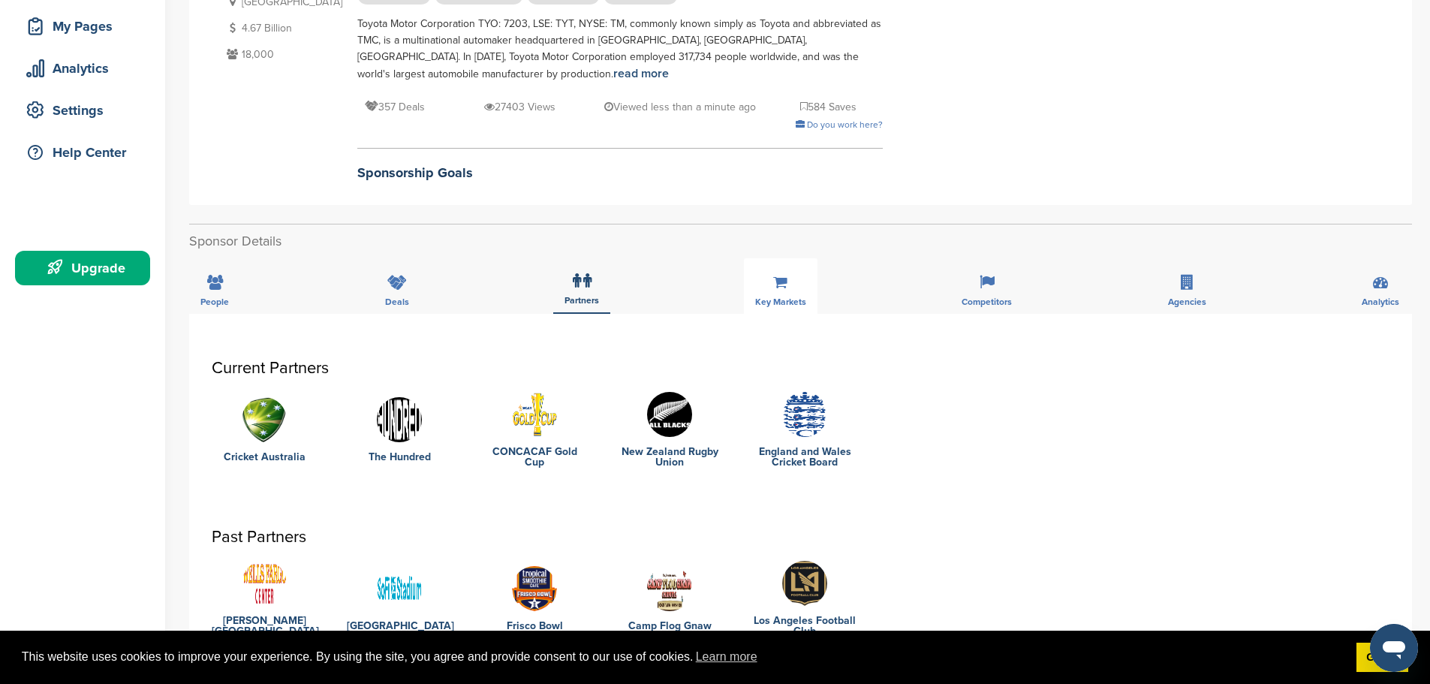
click at [780, 281] on div "People Deals Partners Key Markets Competitors Agencies Analytics" at bounding box center [800, 286] width 1222 height 56
click at [979, 287] on icon at bounding box center [986, 282] width 15 height 15
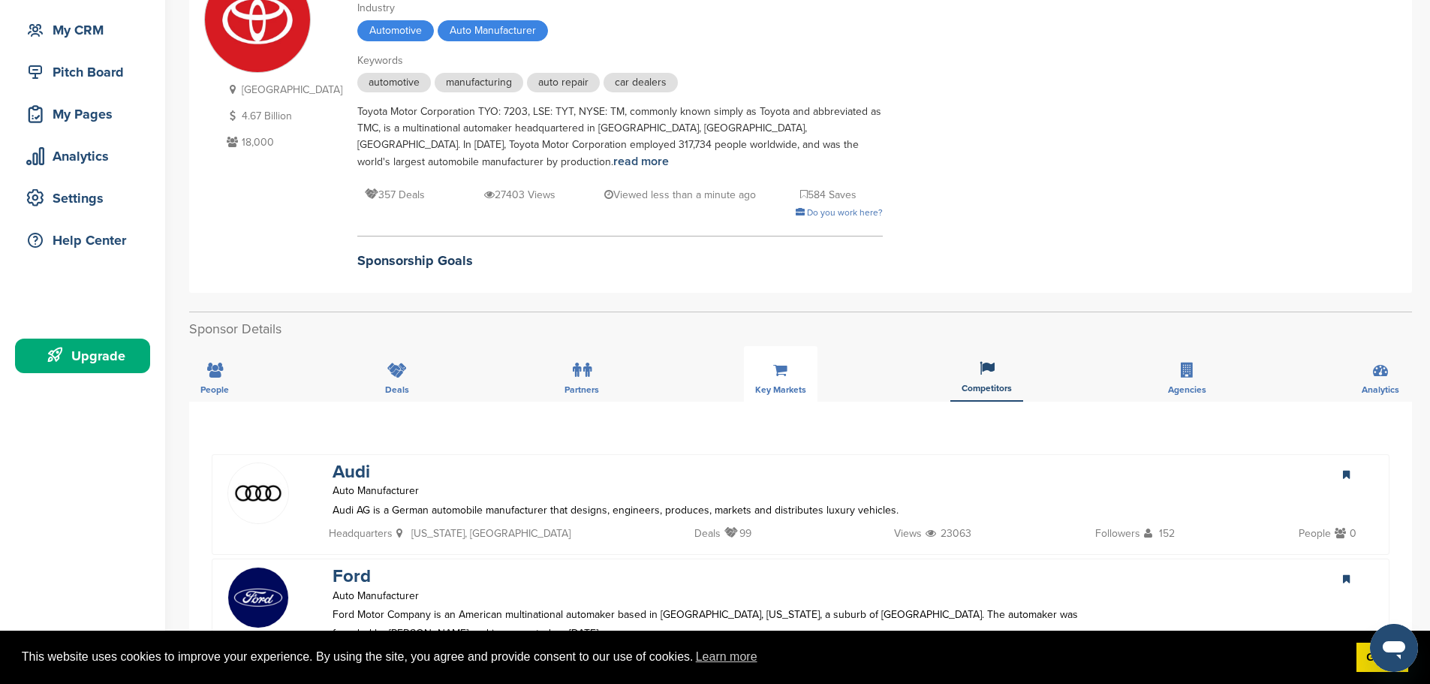
scroll to position [0, 0]
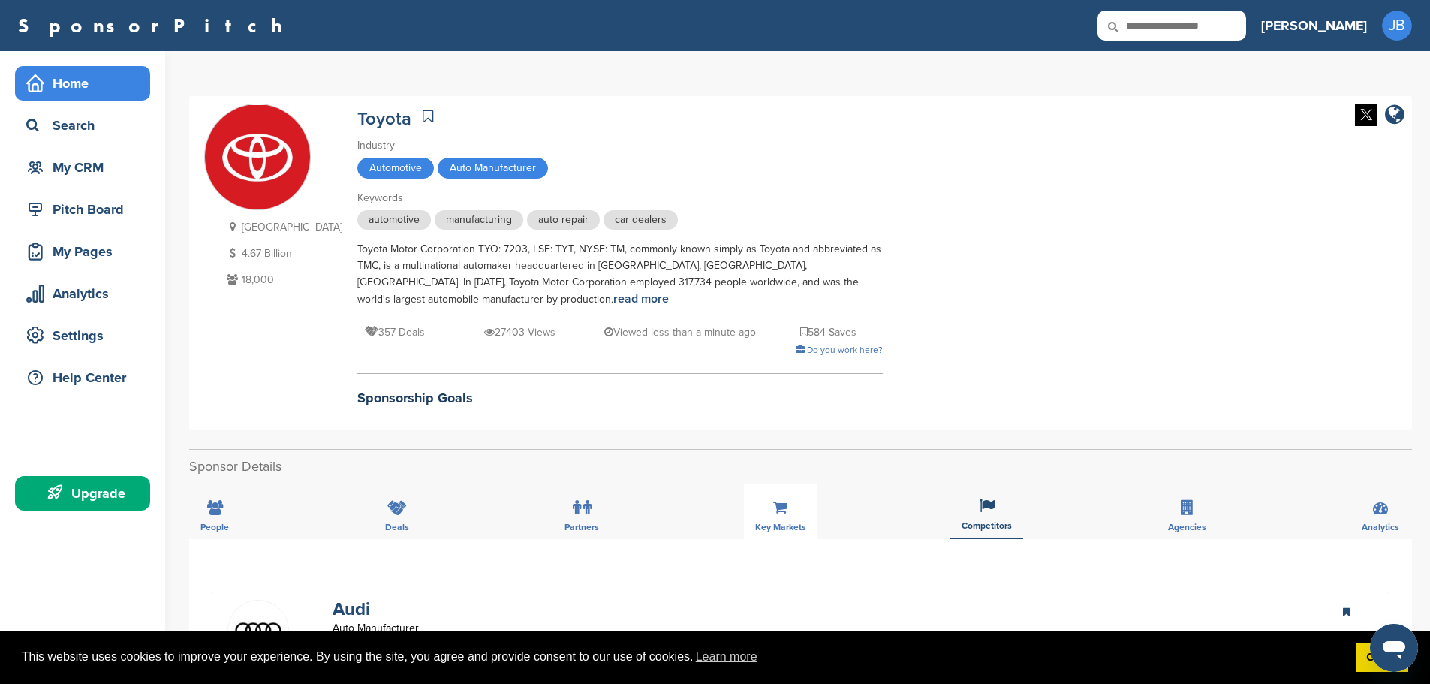
click at [92, 77] on div "Home" at bounding box center [87, 83] width 128 height 27
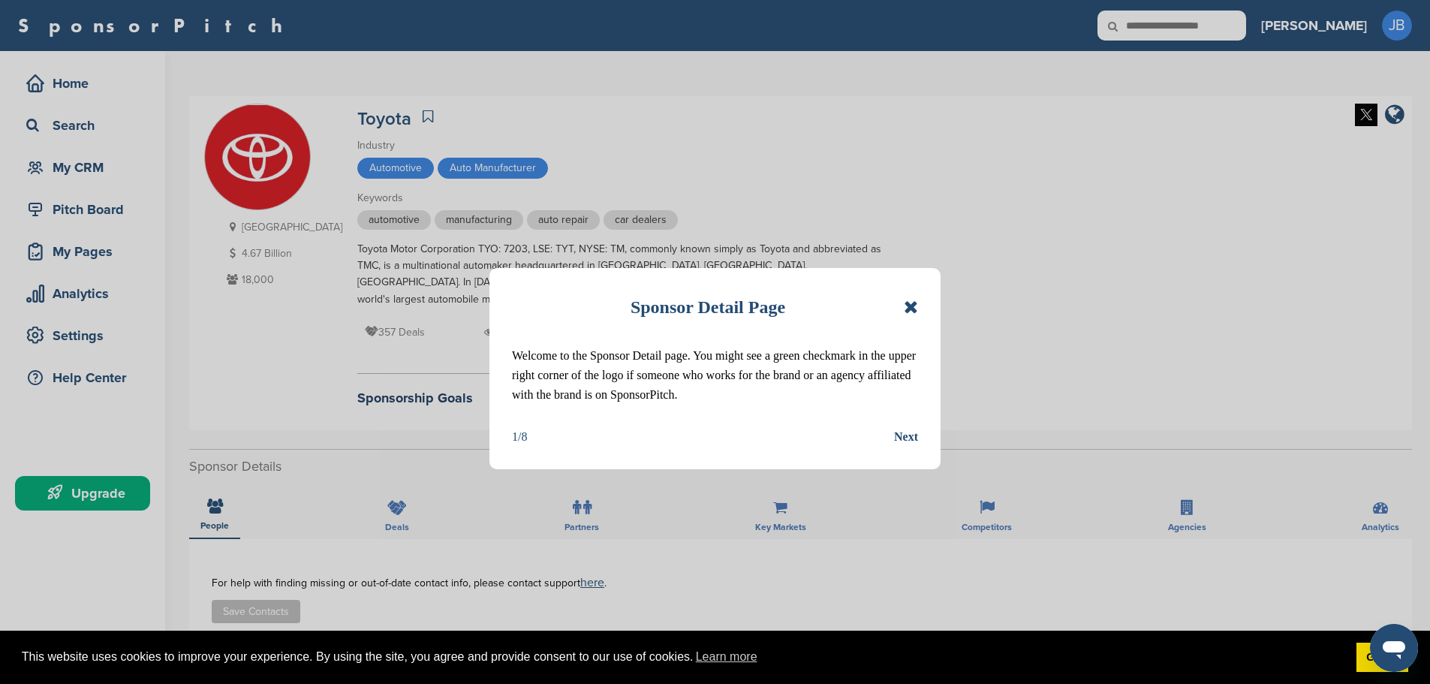
click at [897, 299] on div "Sponsor Detail Page" at bounding box center [715, 306] width 406 height 33
click at [913, 303] on icon at bounding box center [911, 307] width 14 height 18
